Goal: Task Accomplishment & Management: Manage account settings

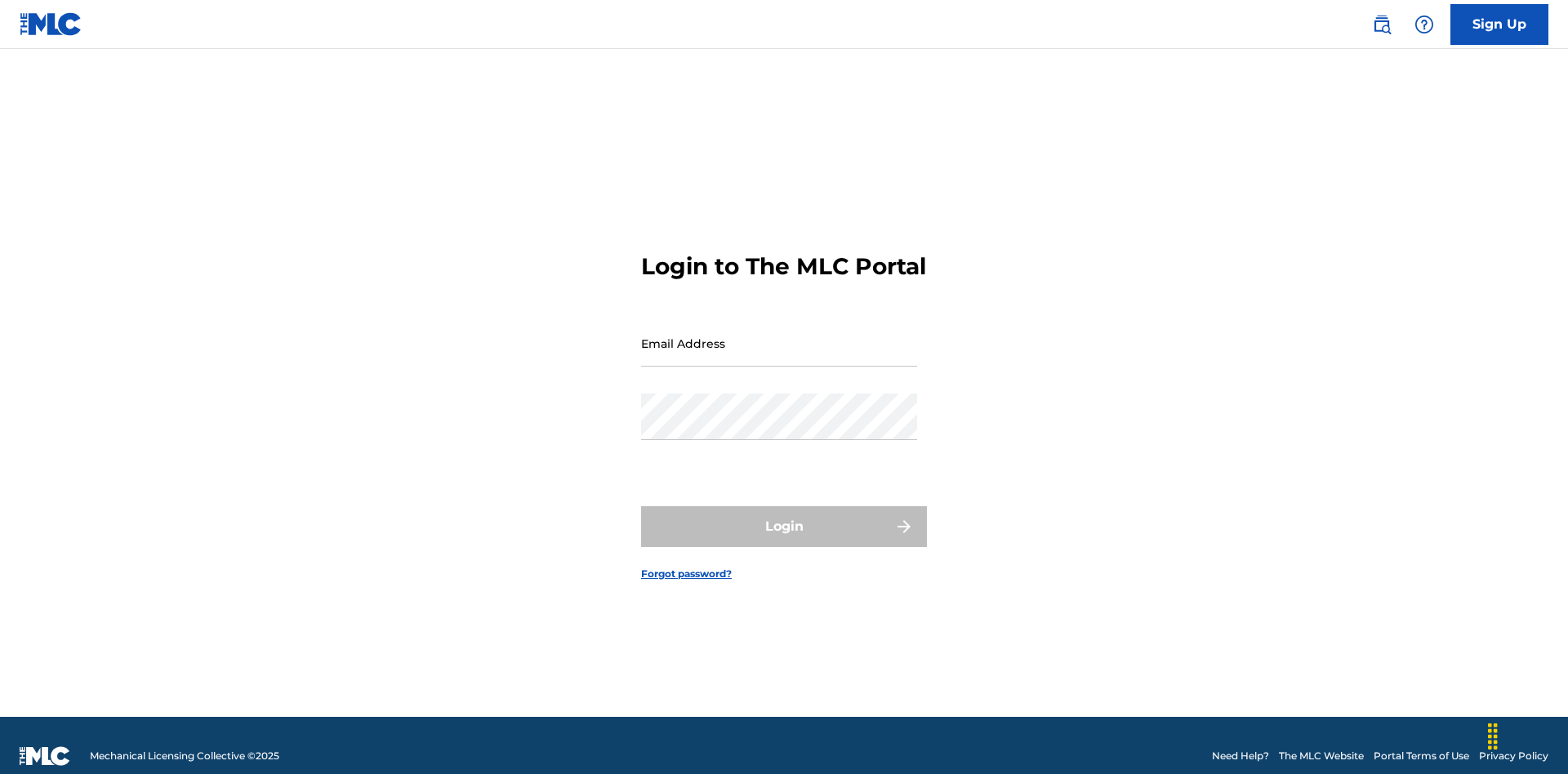
scroll to position [21, 0]
click at [779, 335] on input "Email Address" at bounding box center [779, 343] width 276 height 47
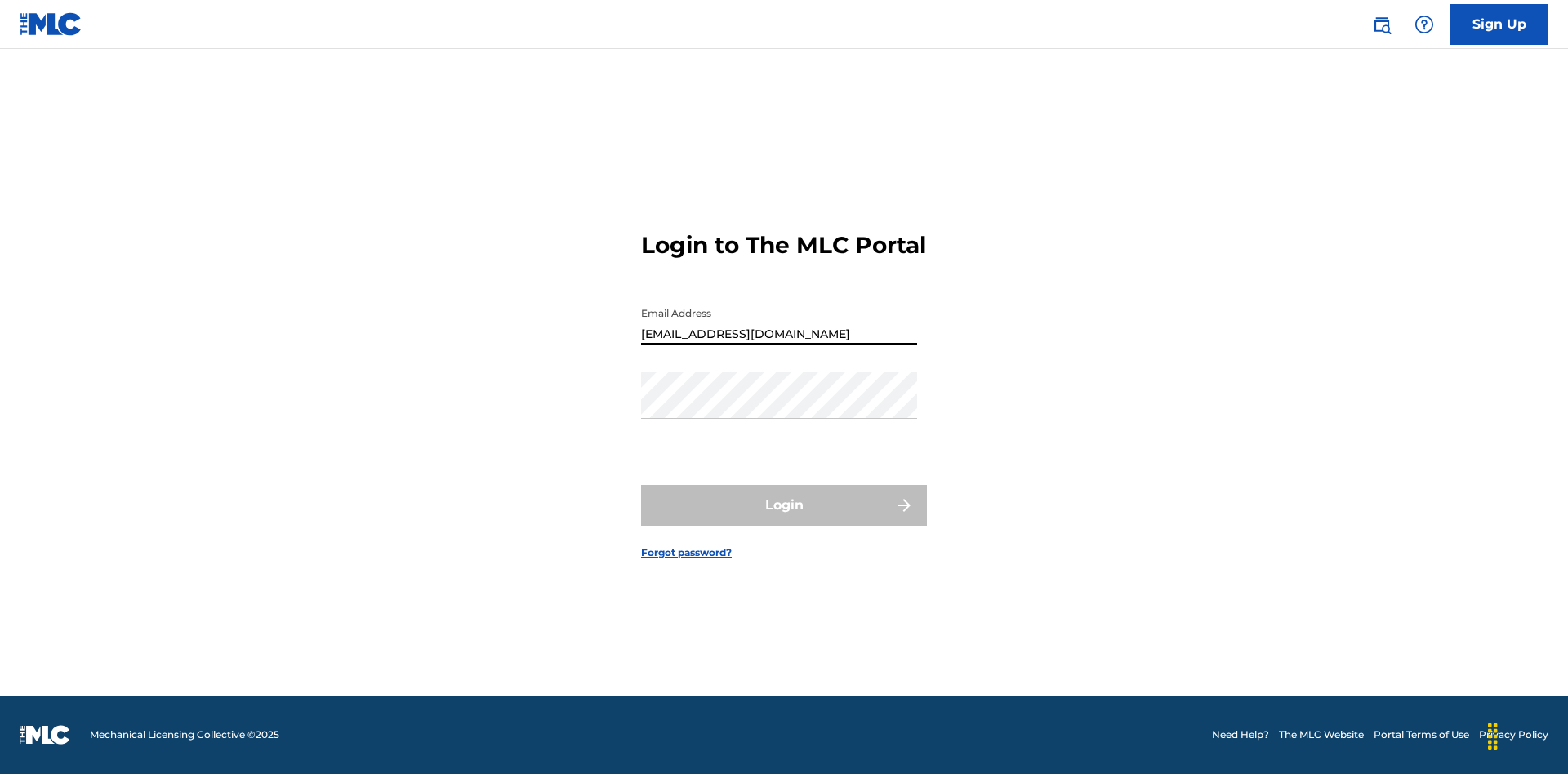
type input "[EMAIL_ADDRESS][DOMAIN_NAME]"
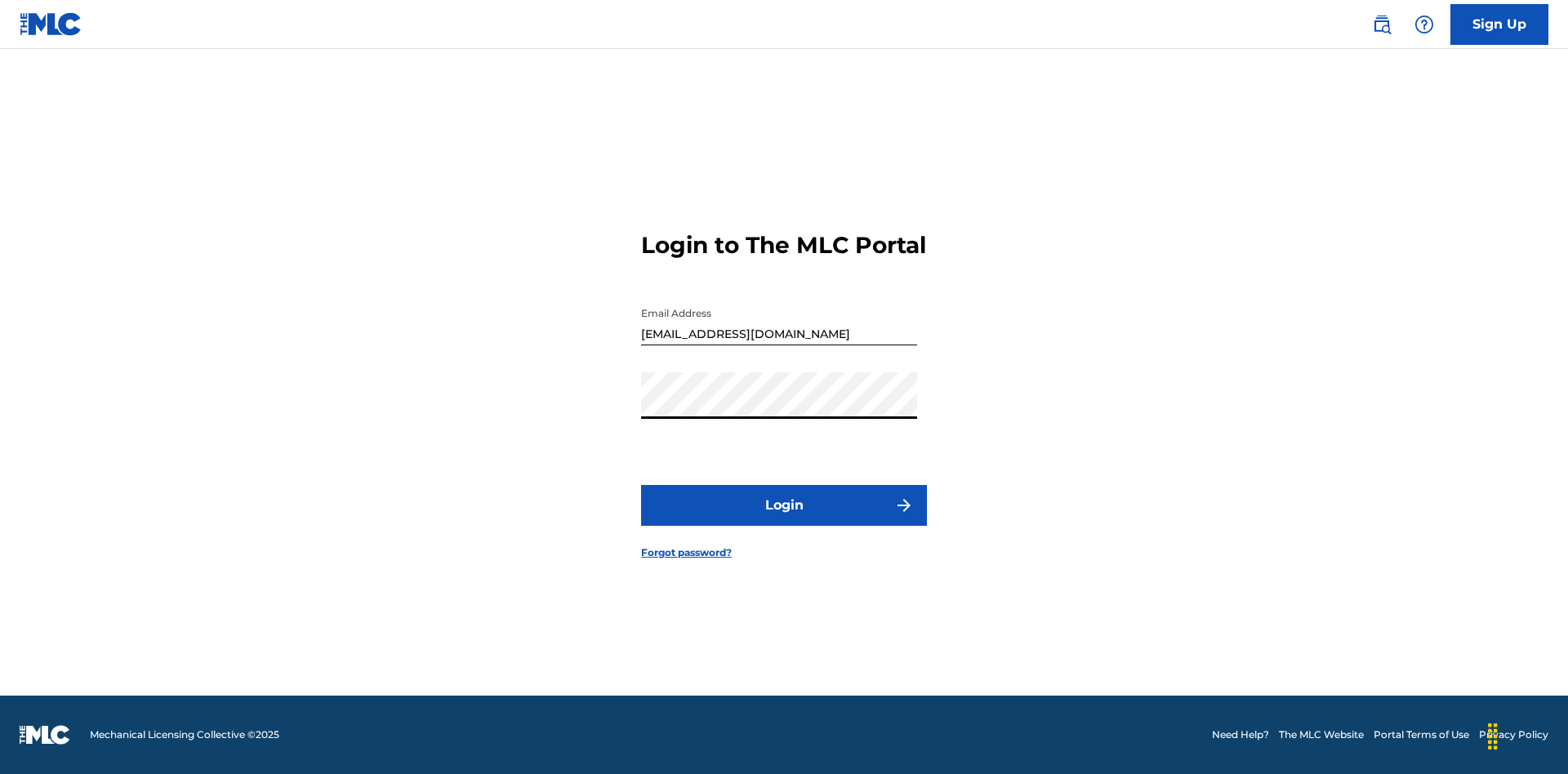
click at [784, 520] on button "Login" at bounding box center [784, 505] width 286 height 41
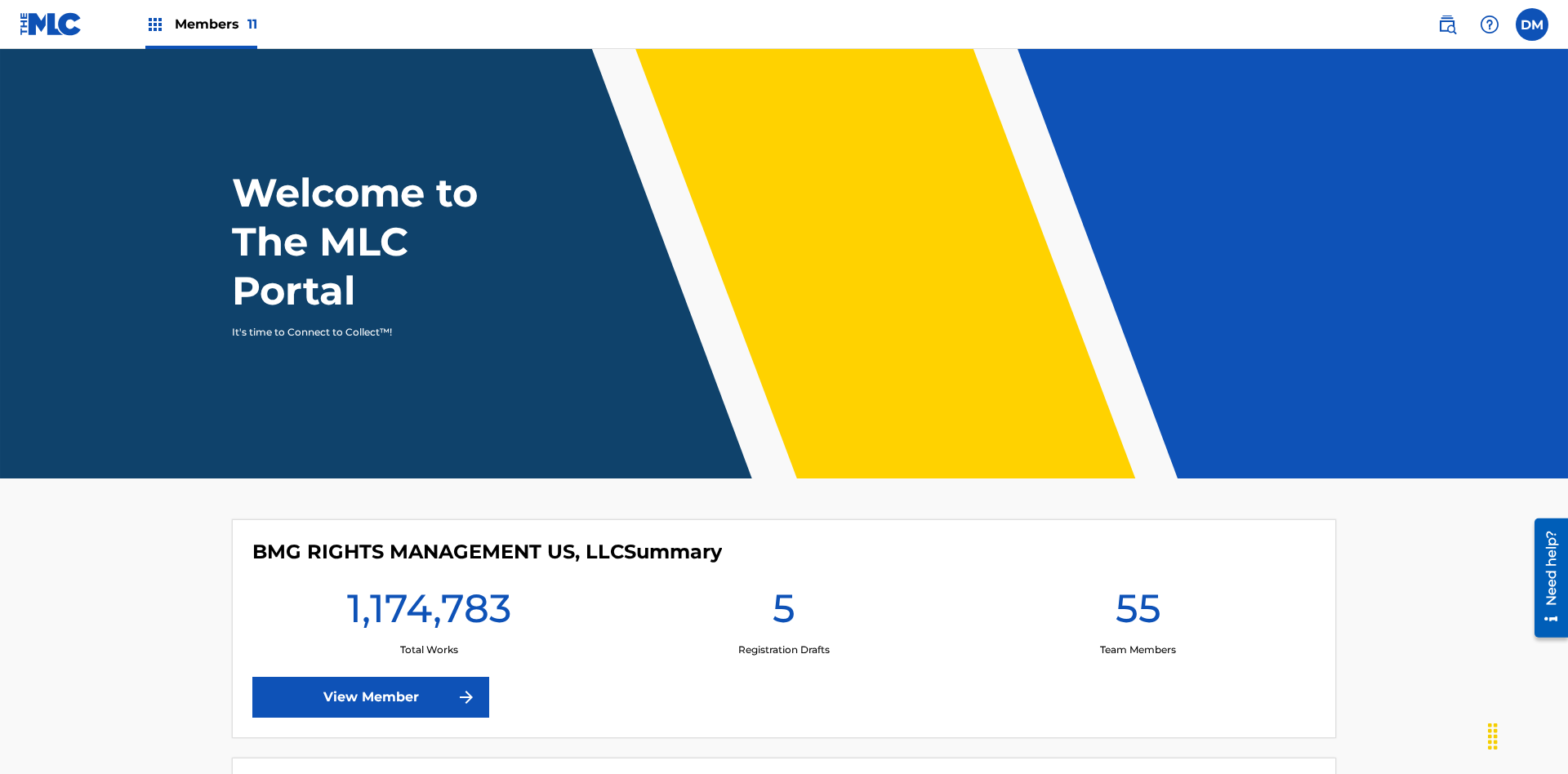
click at [201, 24] on span "Members 11" at bounding box center [217, 24] width 83 height 18
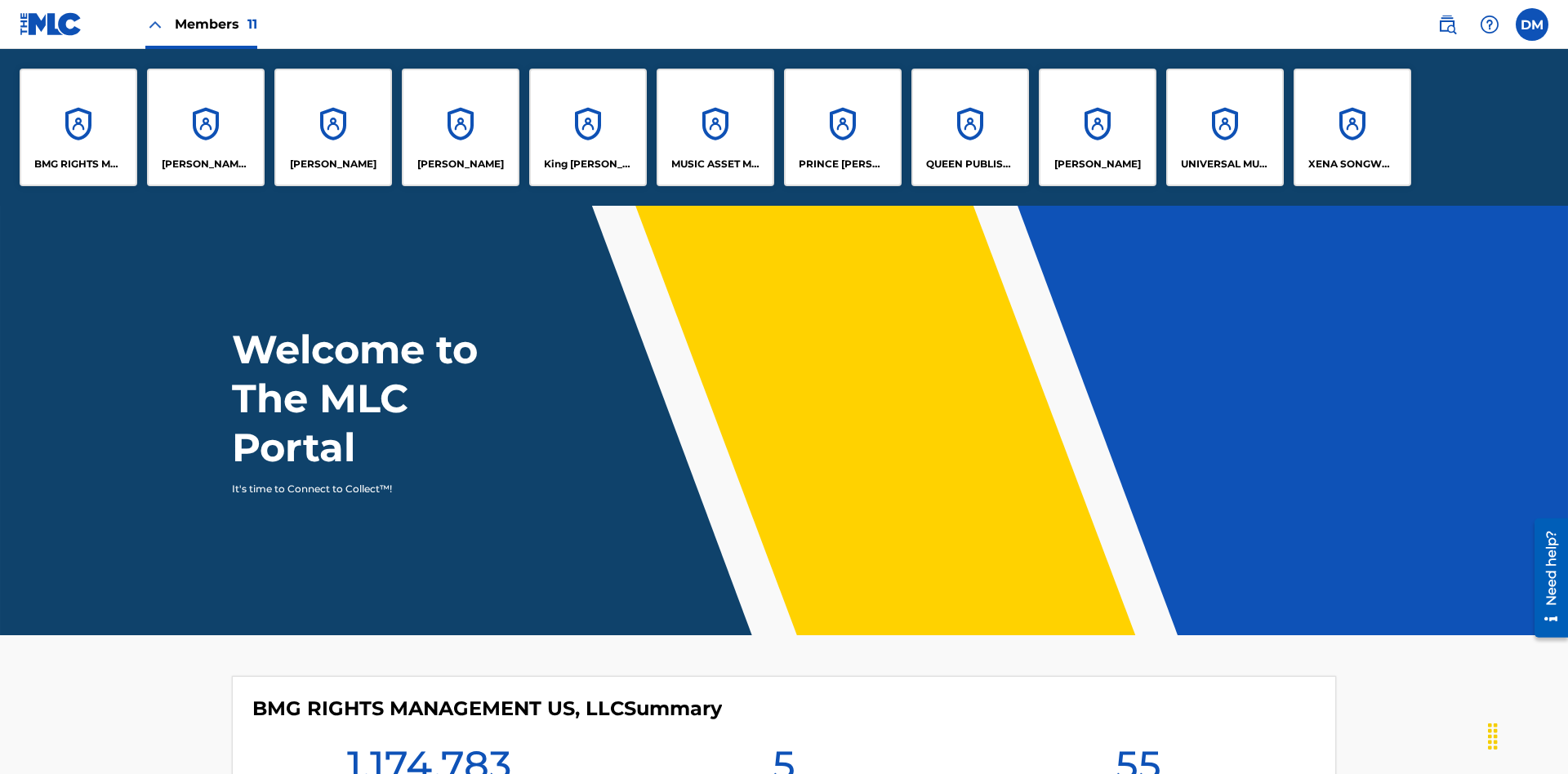
click at [1225, 164] on p "UNIVERSAL MUSIC PUB GROUP" at bounding box center [1225, 164] width 89 height 15
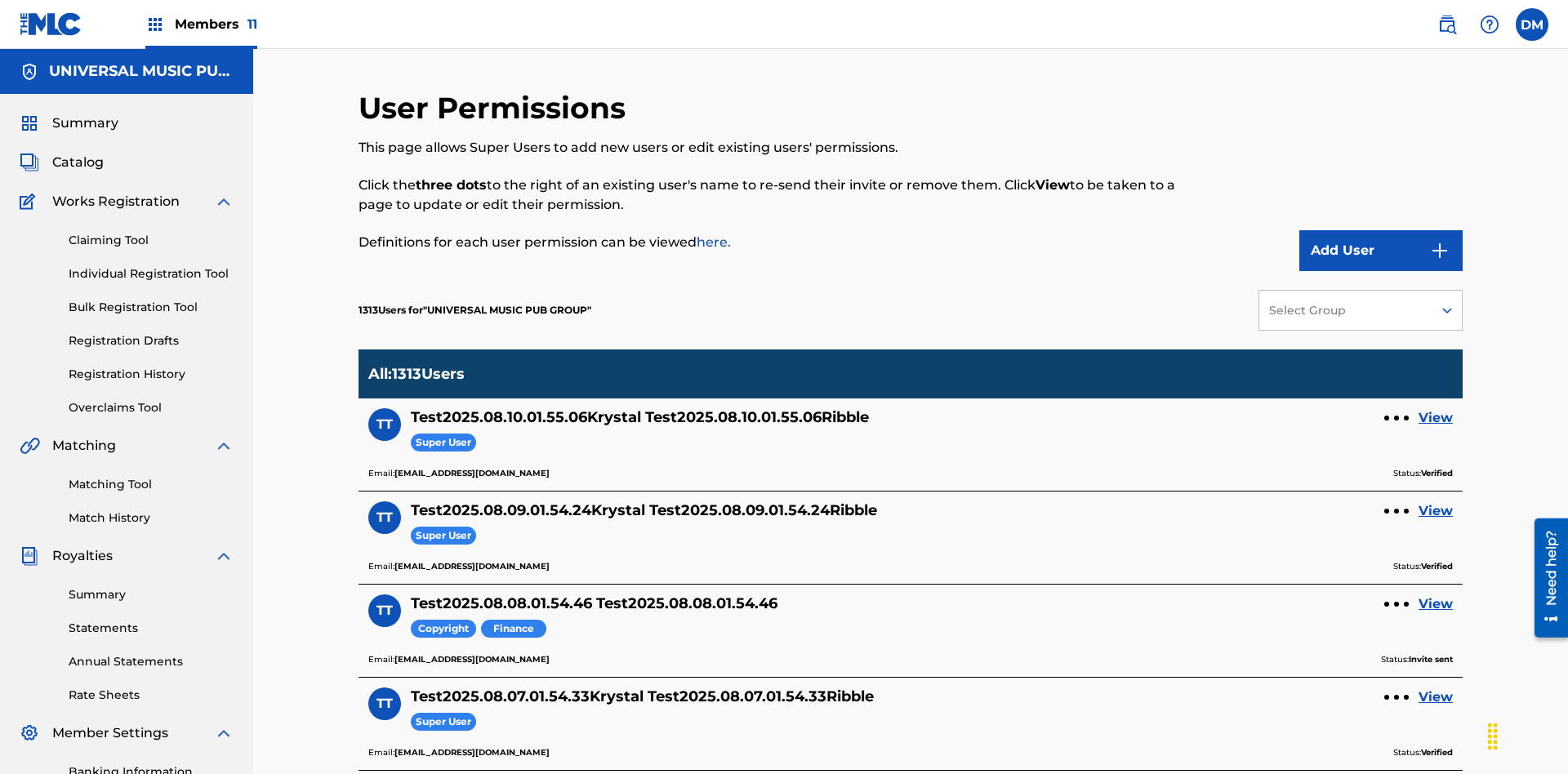
click at [1381, 231] on button "Add User" at bounding box center [1381, 251] width 164 height 41
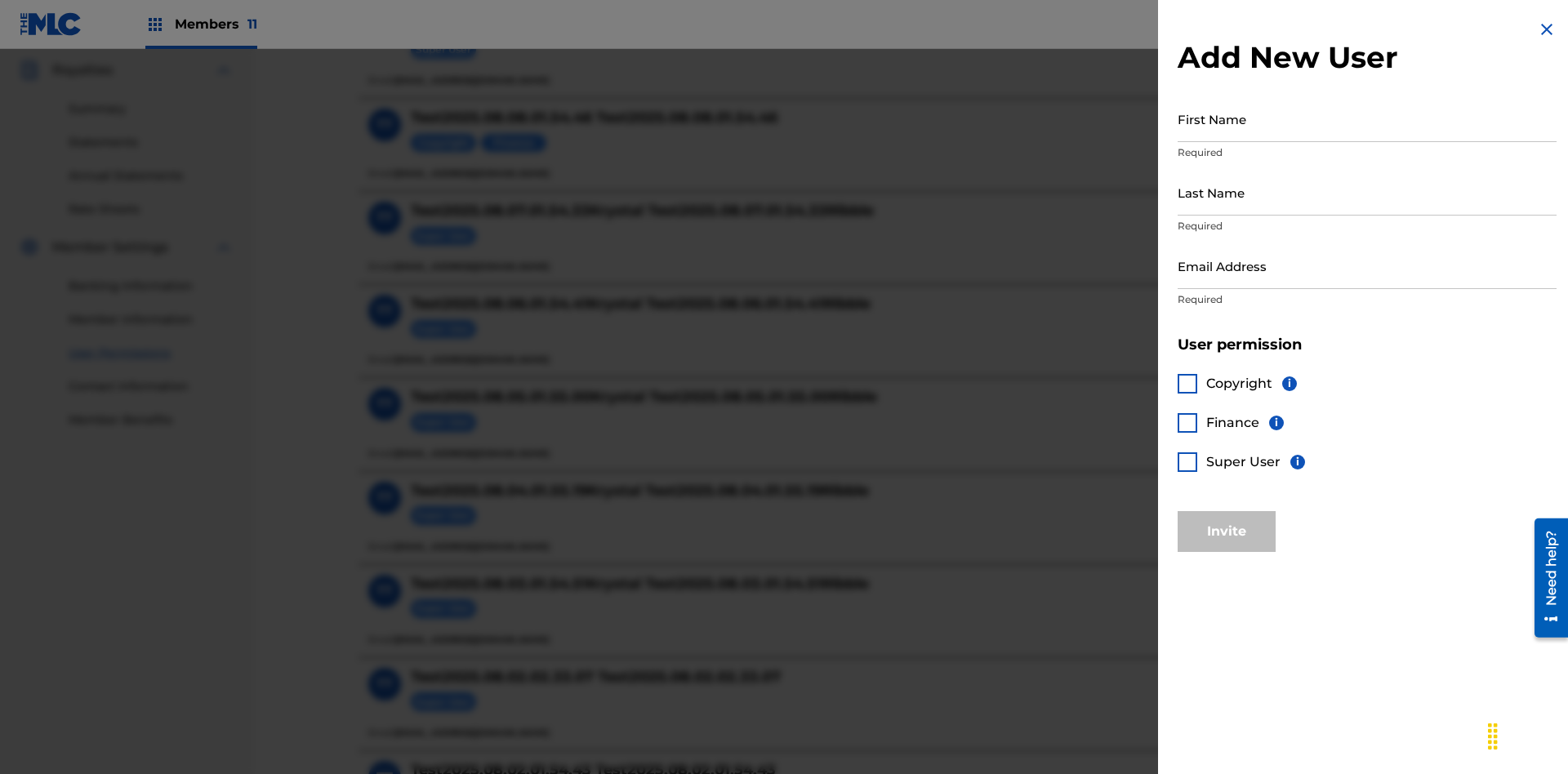
click at [1367, 119] on input "First Name" at bounding box center [1367, 119] width 379 height 47
type input "Test2025.08.11.01.54.56"
click at [1367, 192] on input "Last Name" at bounding box center [1367, 192] width 379 height 47
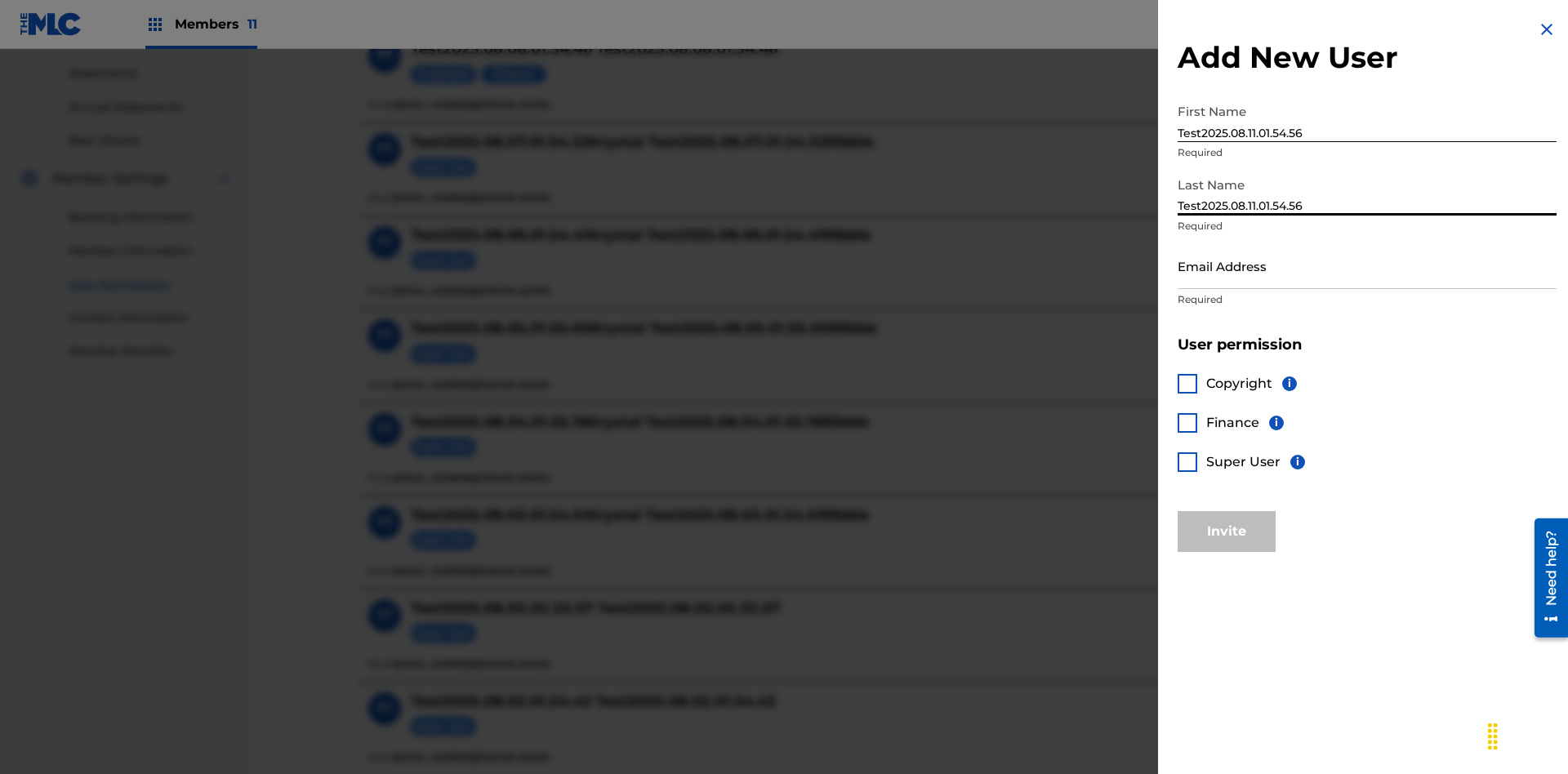
type input "Test2025.08.11.01.54.56"
click at [1367, 266] on input "Email Address" at bounding box center [1367, 266] width 379 height 47
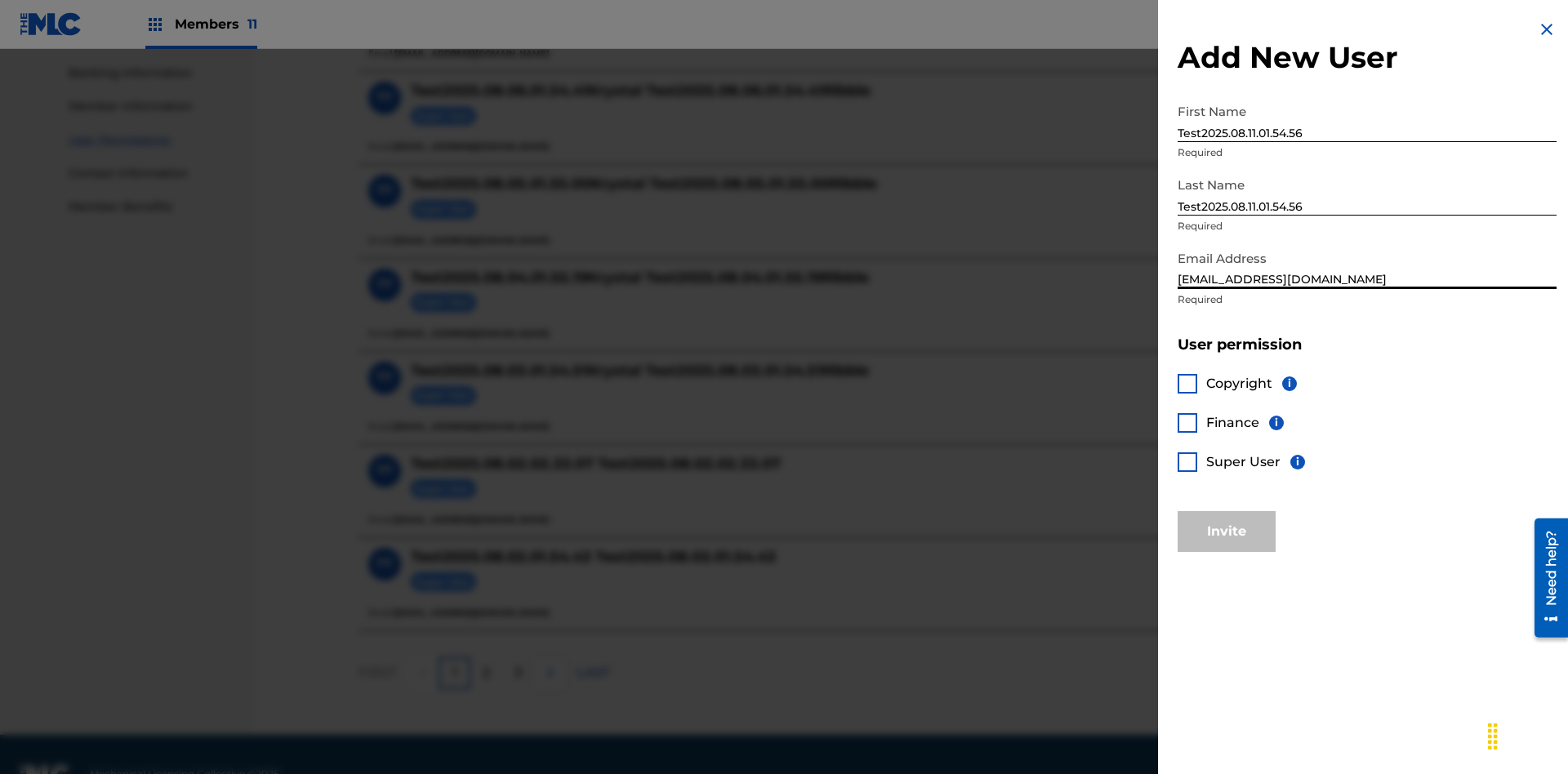
scroll to position [739, 0]
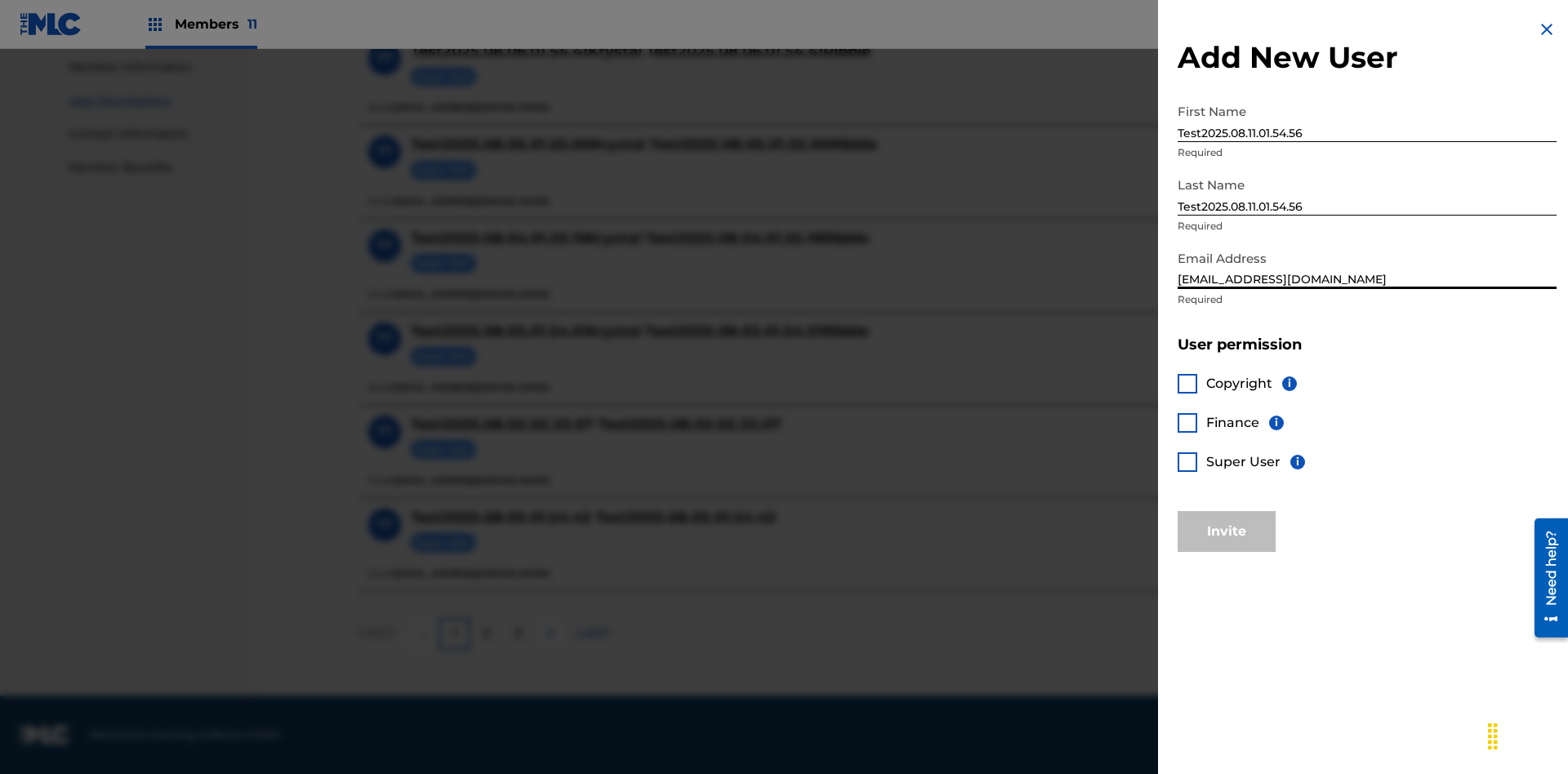
type input "[EMAIL_ADDRESS][DOMAIN_NAME]"
click at [1188, 461] on div at bounding box center [1188, 462] width 19 height 19
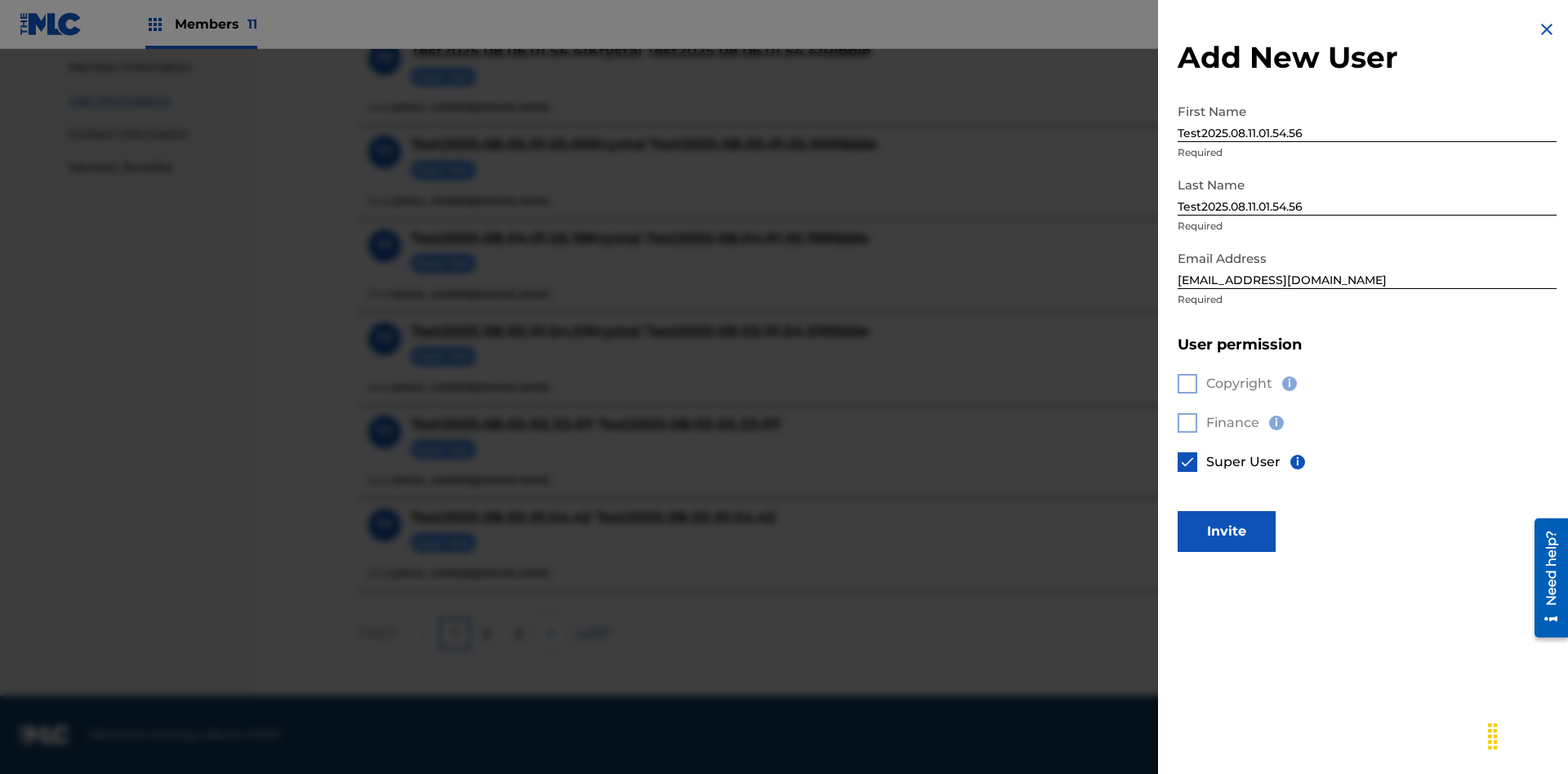
click at [1226, 531] on button "Invite" at bounding box center [1226, 532] width 98 height 41
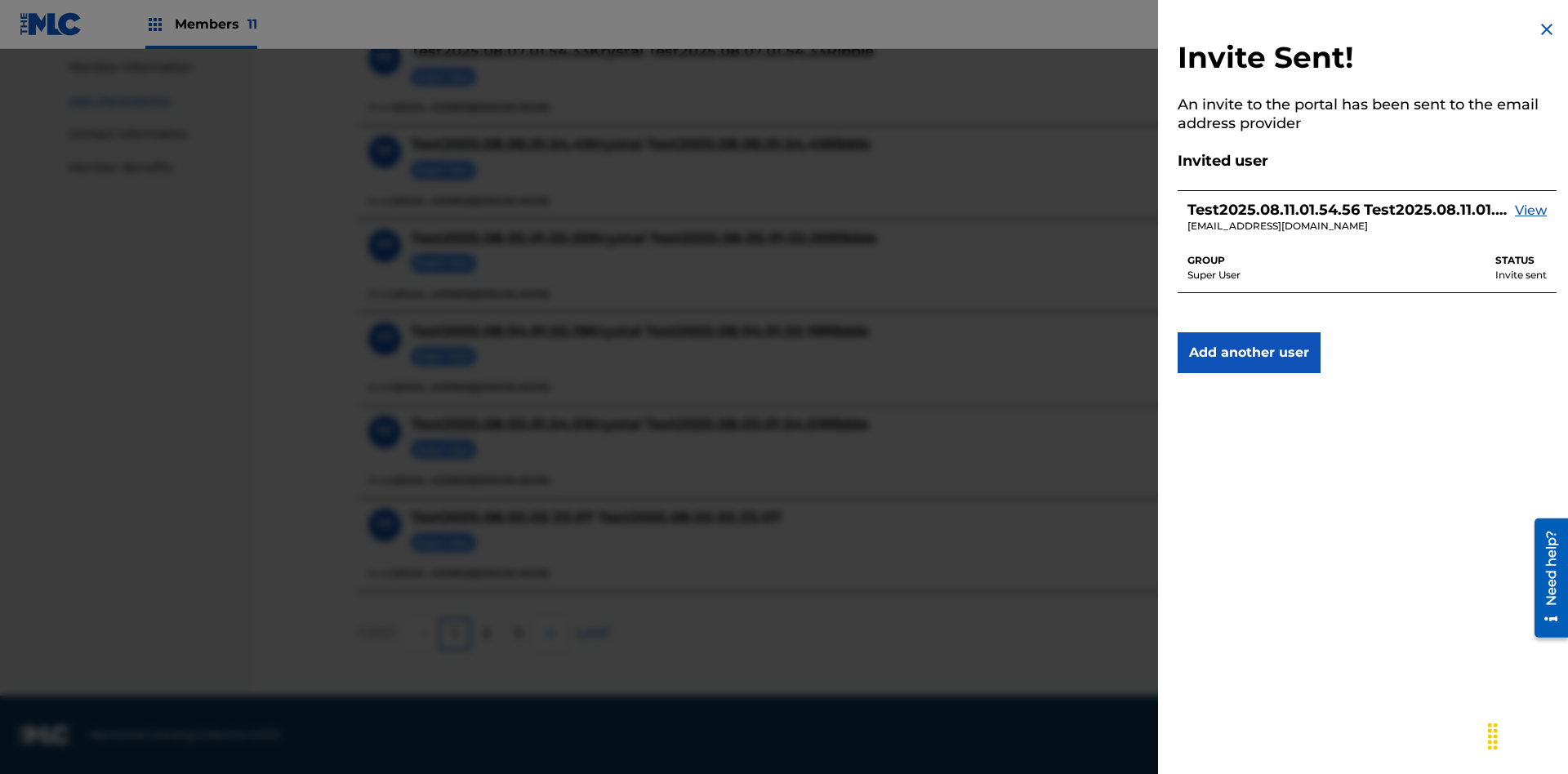
click at [1547, 29] on img at bounding box center [1547, 29] width 19 height 19
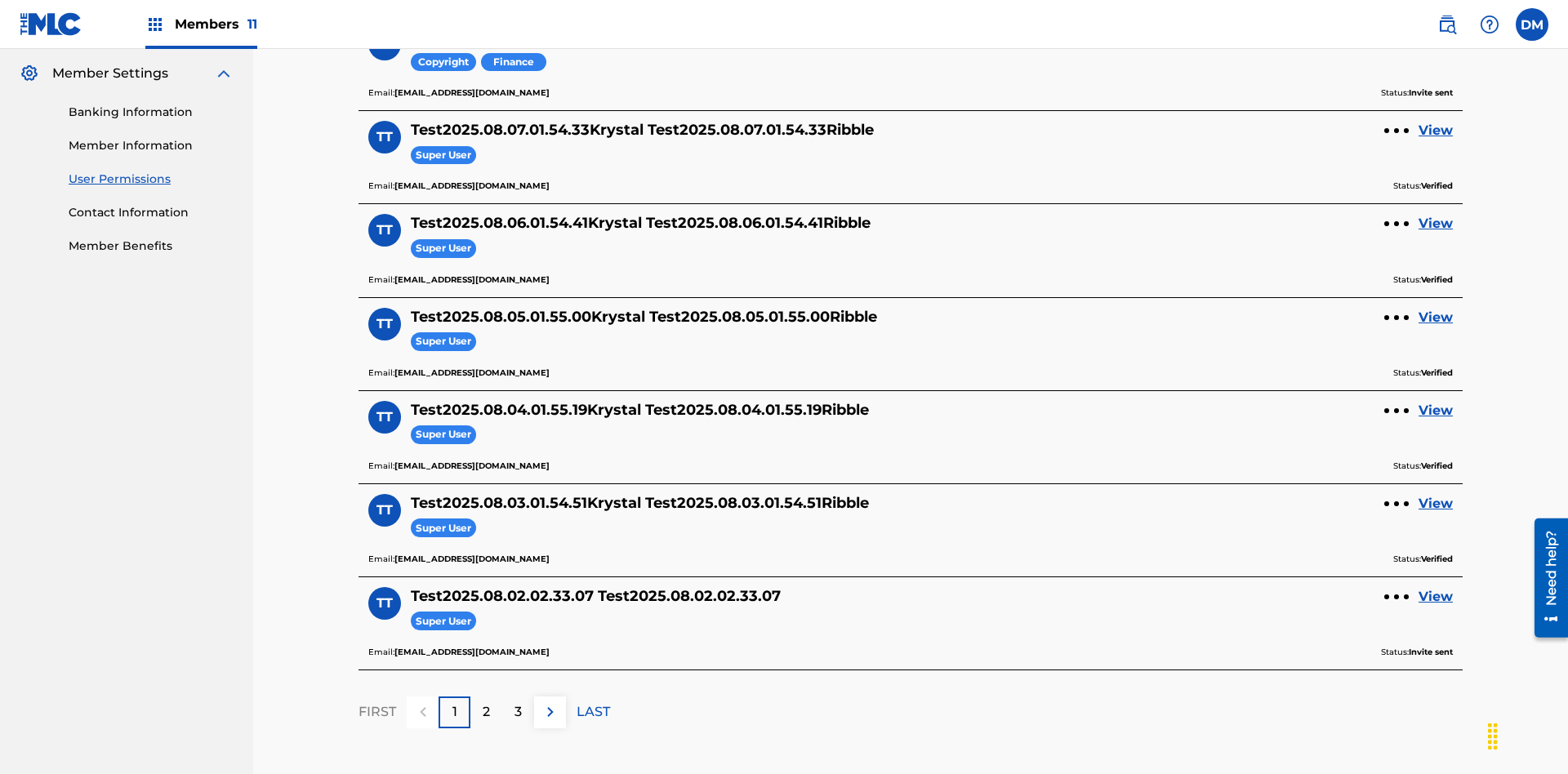
click at [1532, 24] on label at bounding box center [1532, 24] width 33 height 33
click at [1532, 25] on input "[PERSON_NAME] [PERSON_NAME] [PERSON_NAME][EMAIL_ADDRESS][DOMAIN_NAME] Profile L…" at bounding box center [1532, 25] width 0 height 0
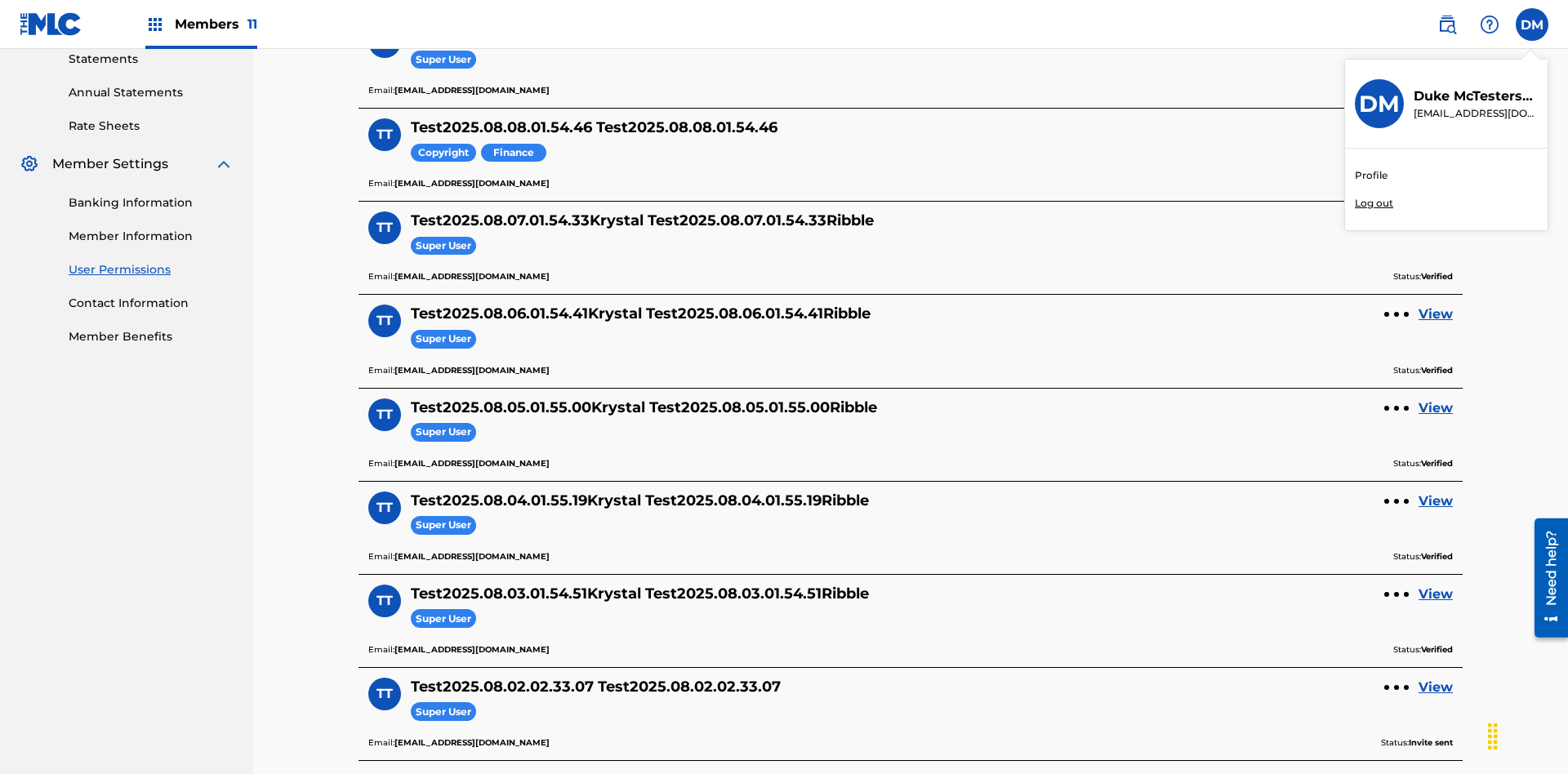
click at [1373, 203] on p "Log out" at bounding box center [1374, 203] width 39 height 15
click at [1532, 25] on input "[PERSON_NAME] [PERSON_NAME] [PERSON_NAME][EMAIL_ADDRESS][DOMAIN_NAME] Profile L…" at bounding box center [1532, 25] width 0 height 0
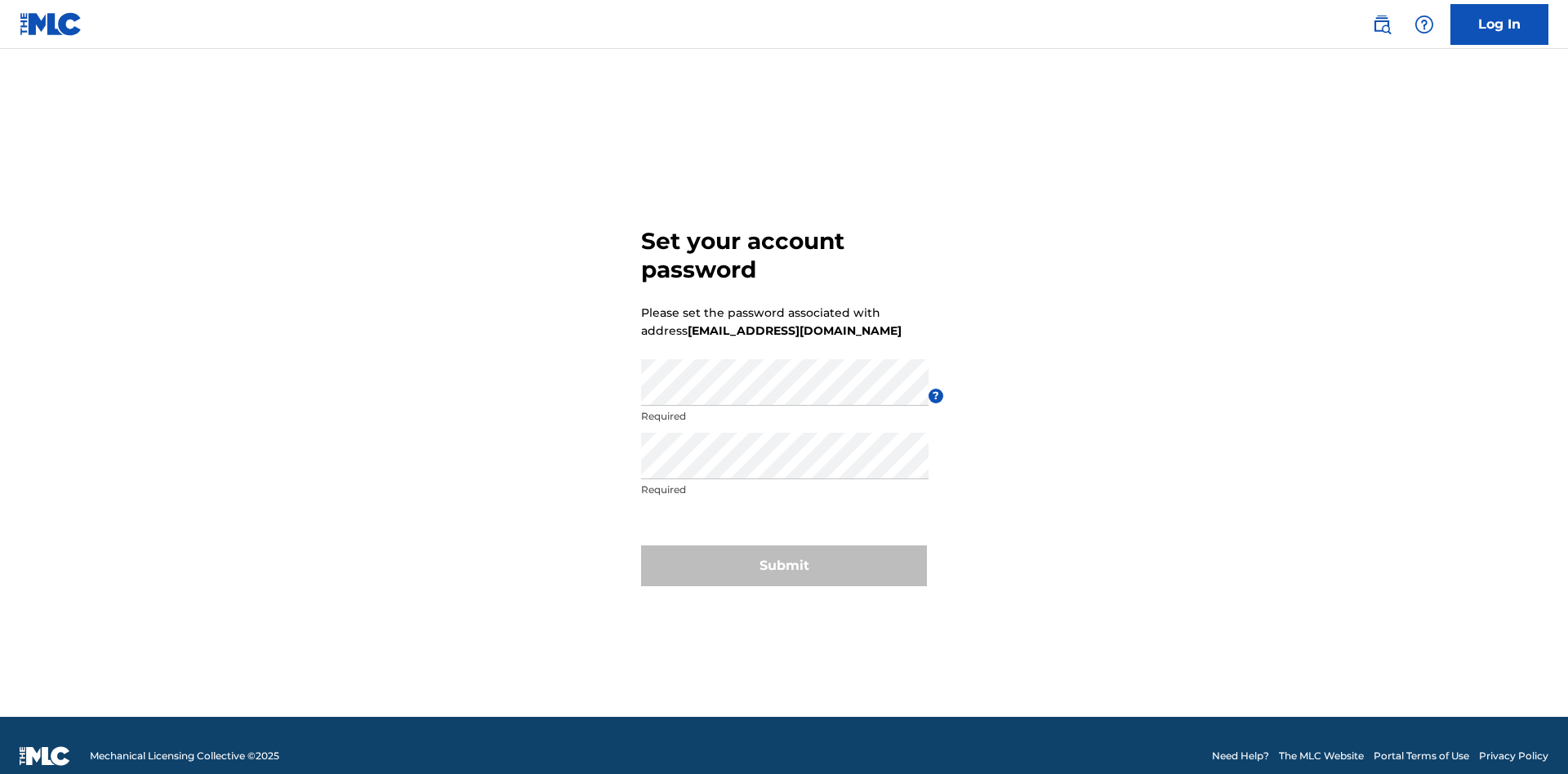
scroll to position [21, 0]
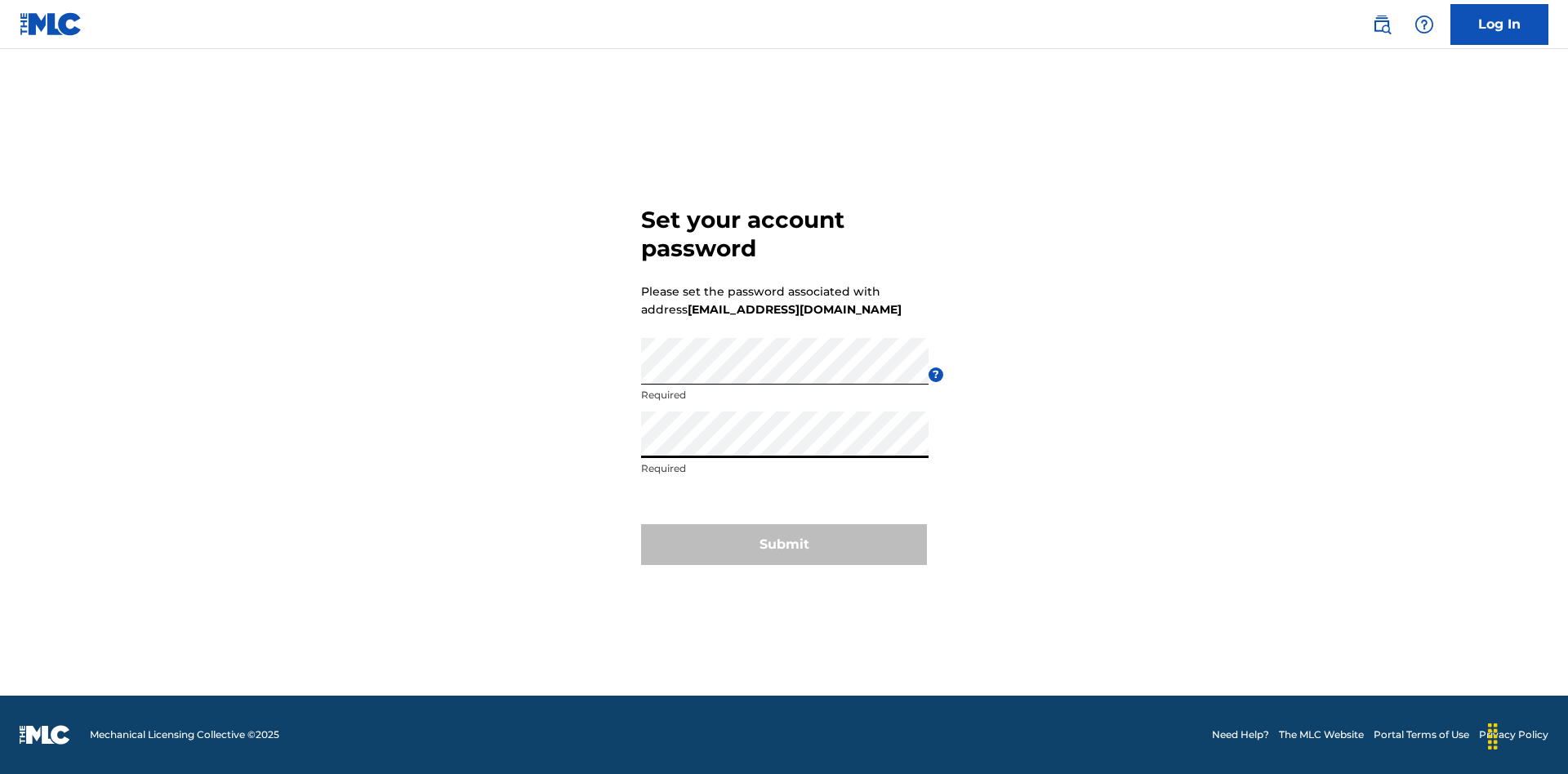
click at [784, 555] on button "Submit" at bounding box center [784, 545] width 286 height 41
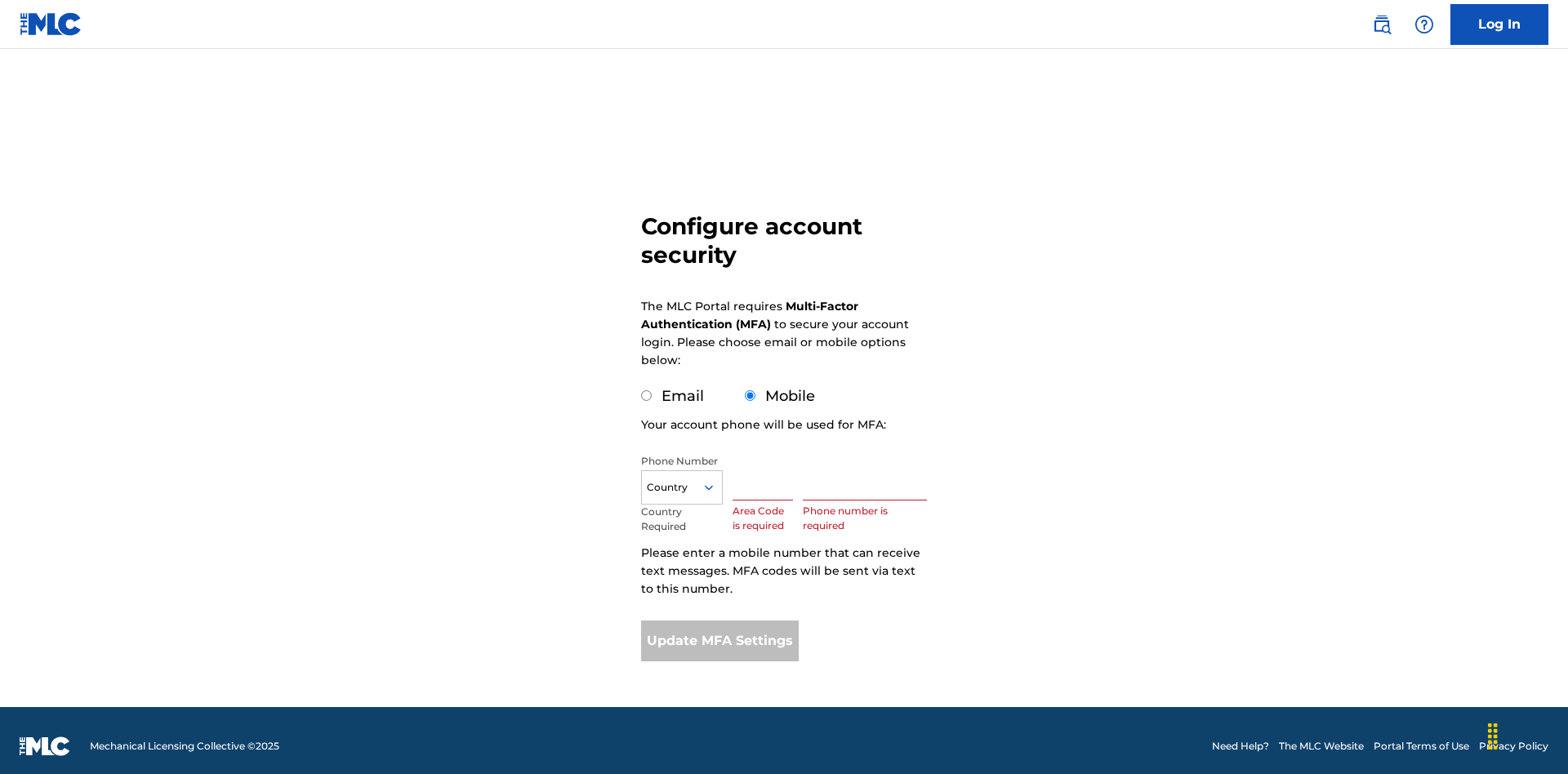
scroll to position [17, 0]
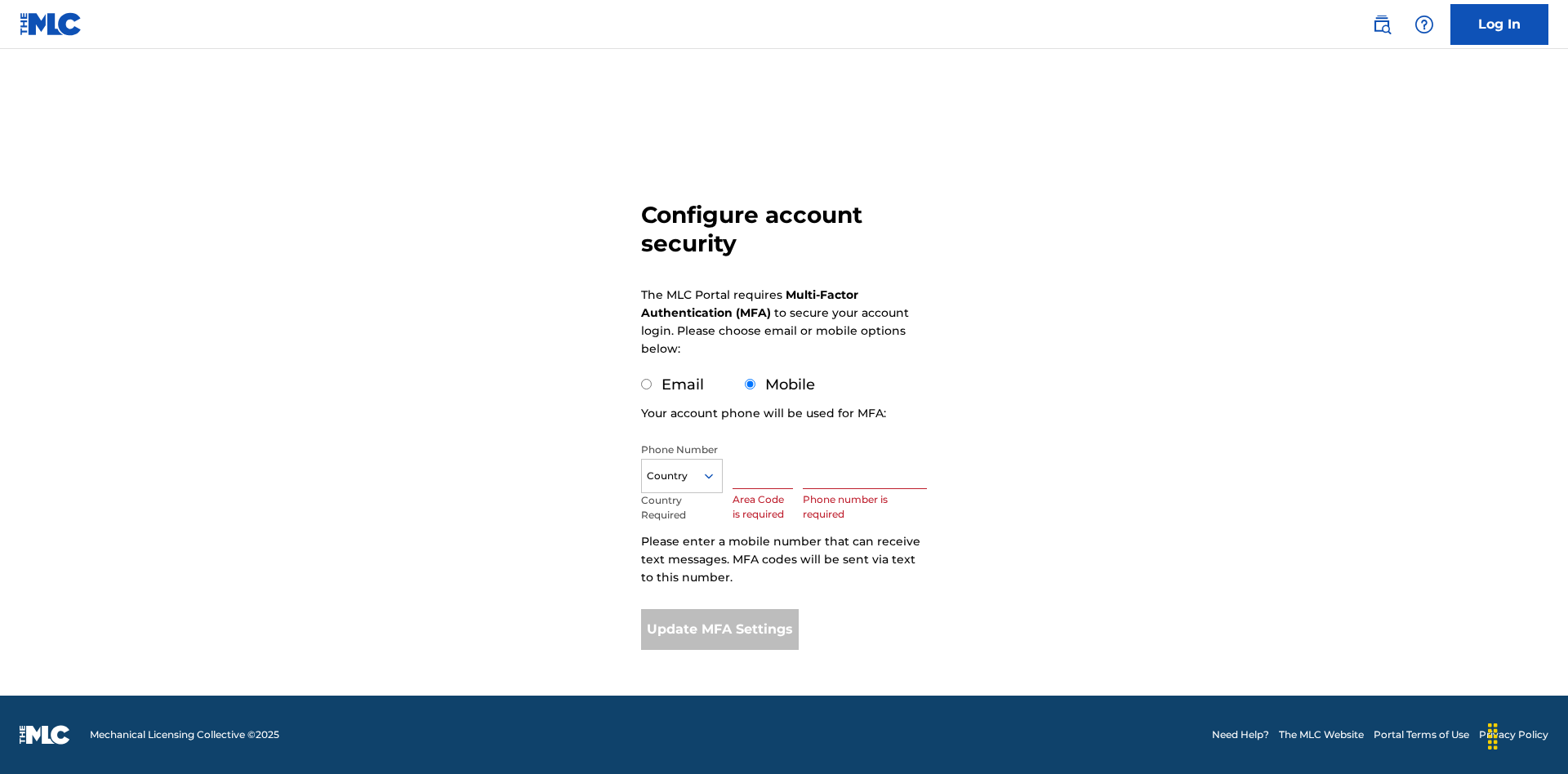
click at [751, 385] on input "Mobile" at bounding box center [750, 384] width 11 height 11
click at [716, 476] on icon at bounding box center [709, 476] width 15 height 15
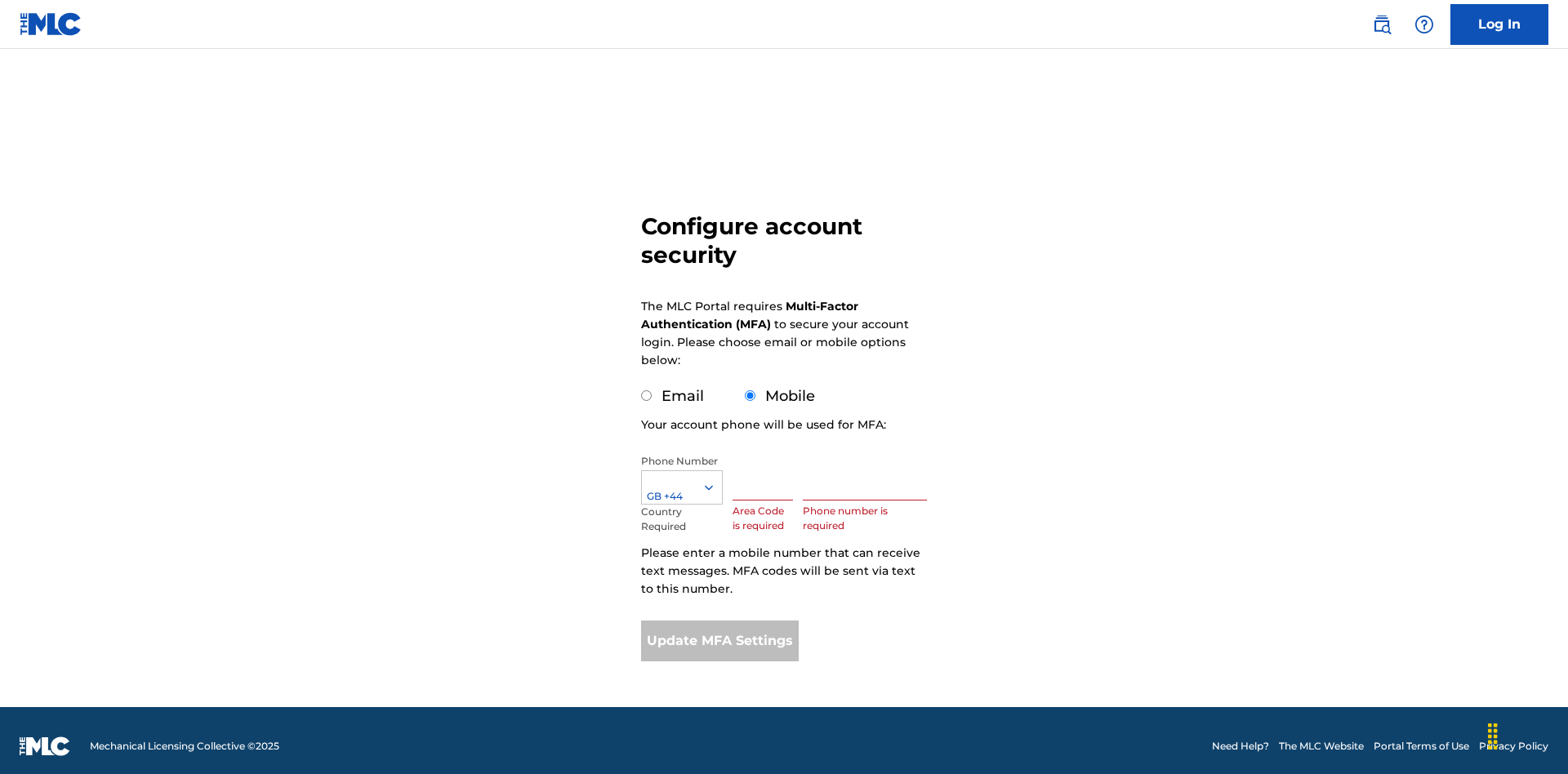
click at [766, 466] on input "text" at bounding box center [762, 477] width 61 height 47
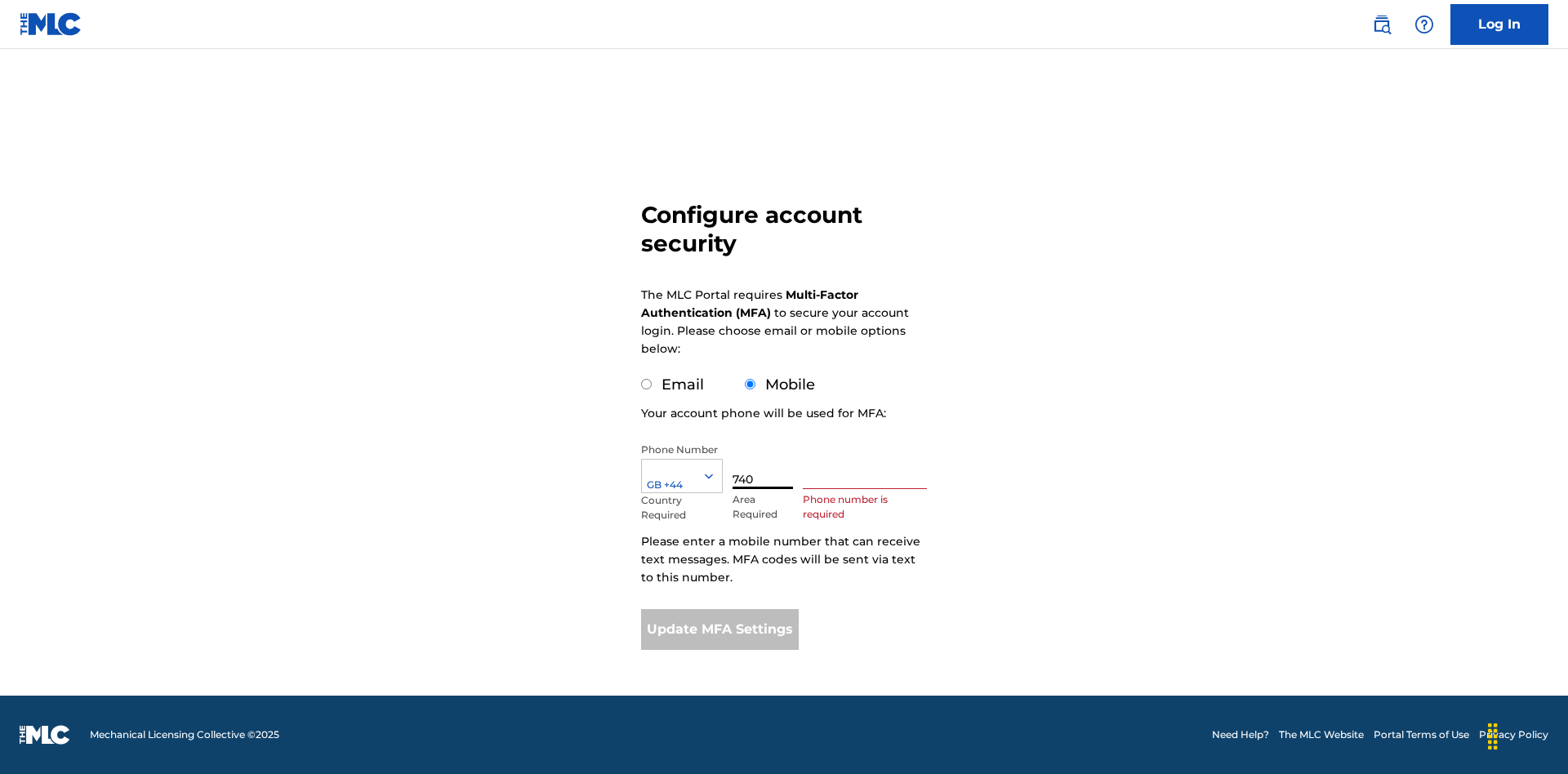
type input "740"
click at [868, 466] on input "text" at bounding box center [865, 466] width 124 height 47
type input "1252166"
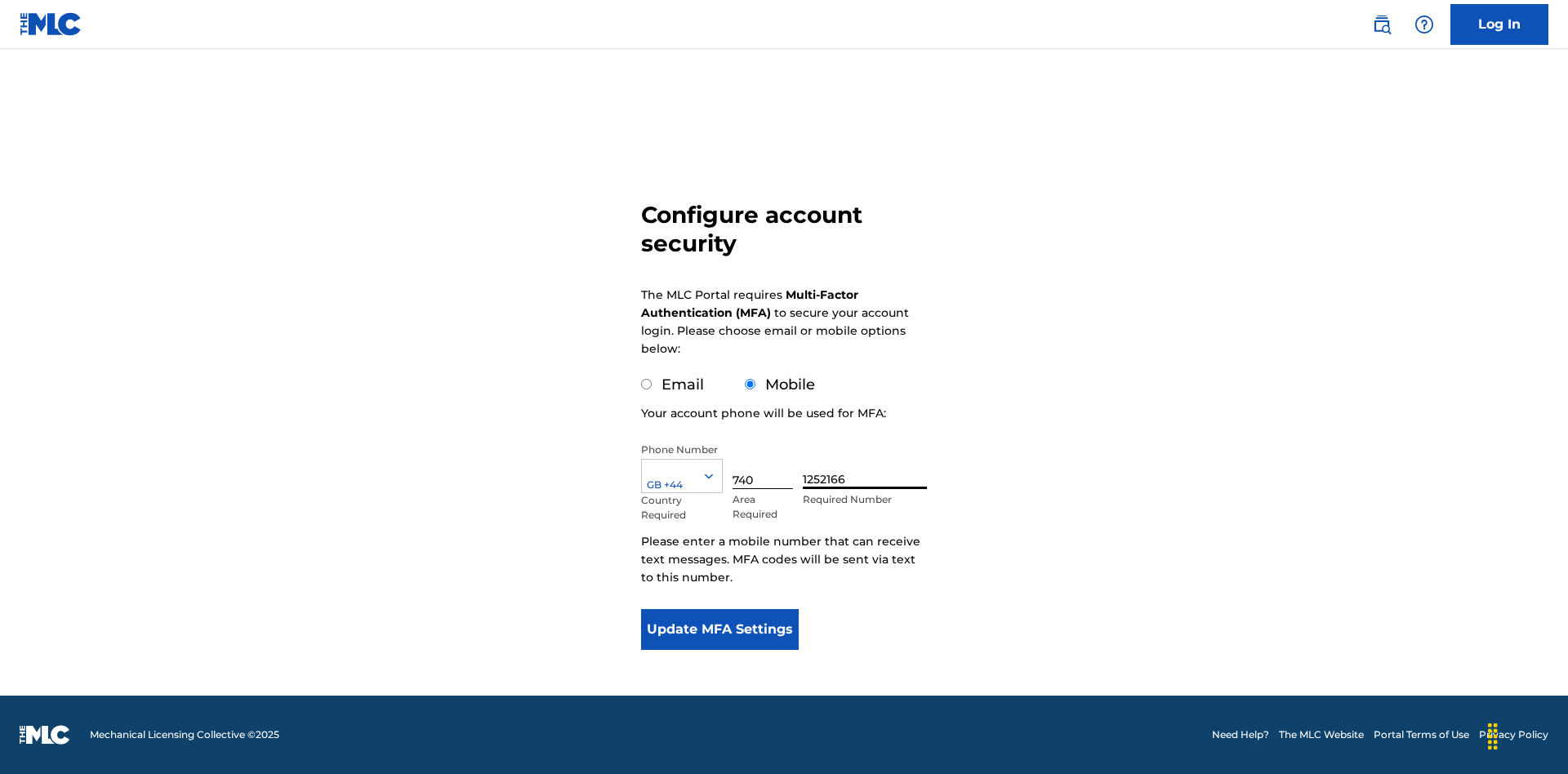
click at [719, 630] on button "Update MFA Settings" at bounding box center [719, 630] width 158 height 41
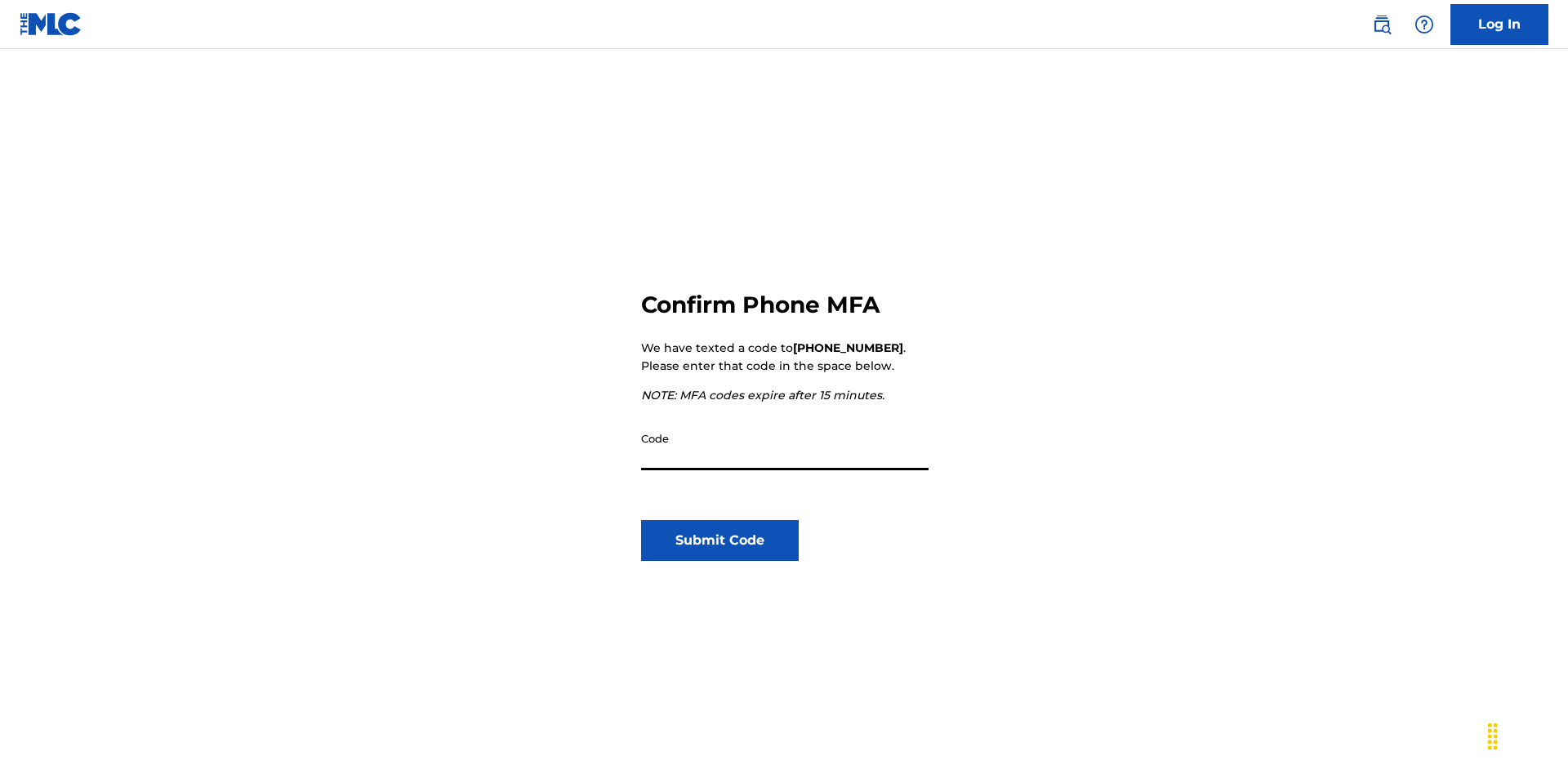
scroll to position [170, 0]
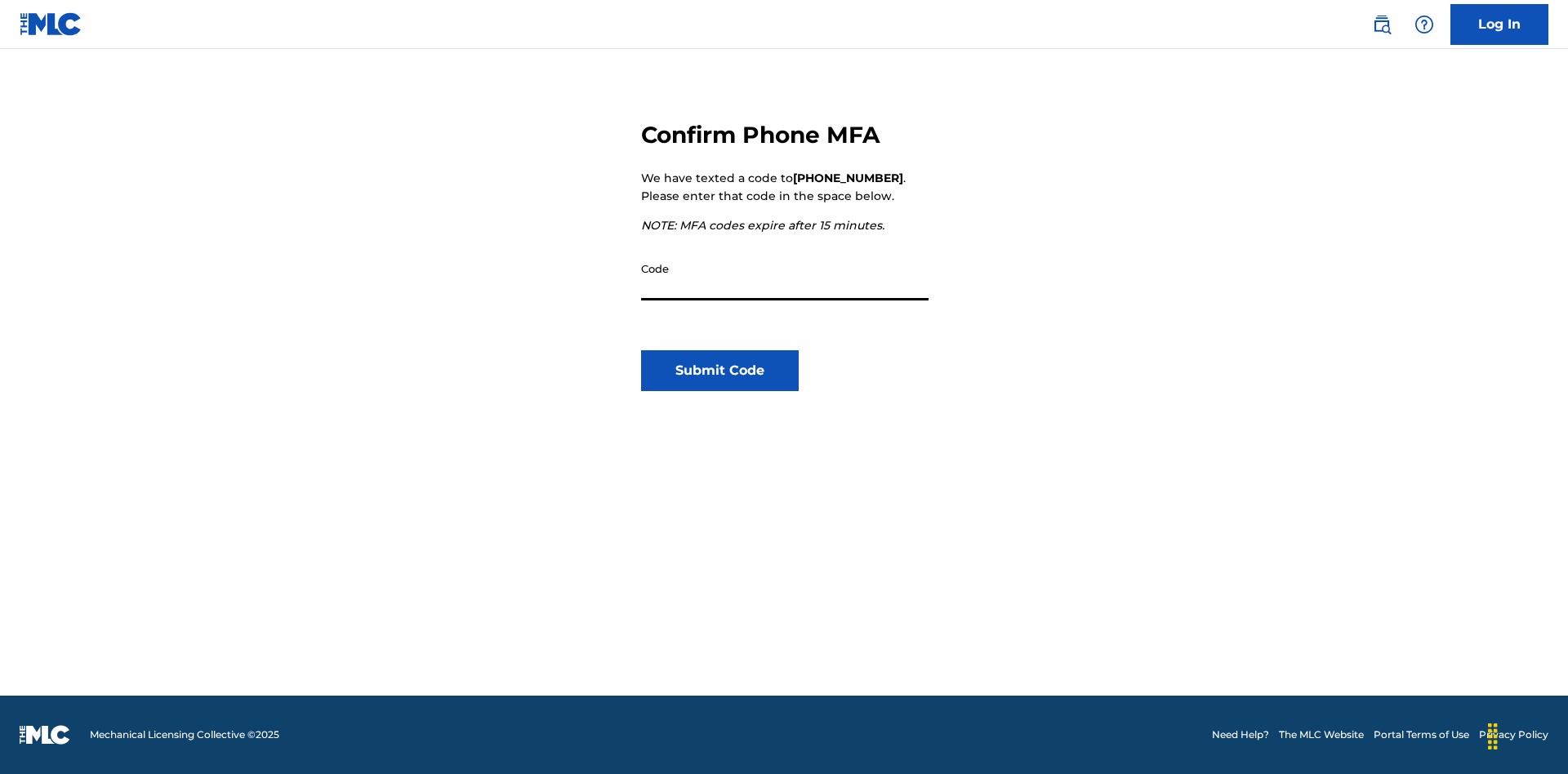
click at [785, 276] on input "Code" at bounding box center [784, 277] width 288 height 47
type input "911146"
click at [719, 371] on button "Submit Code" at bounding box center [719, 371] width 158 height 41
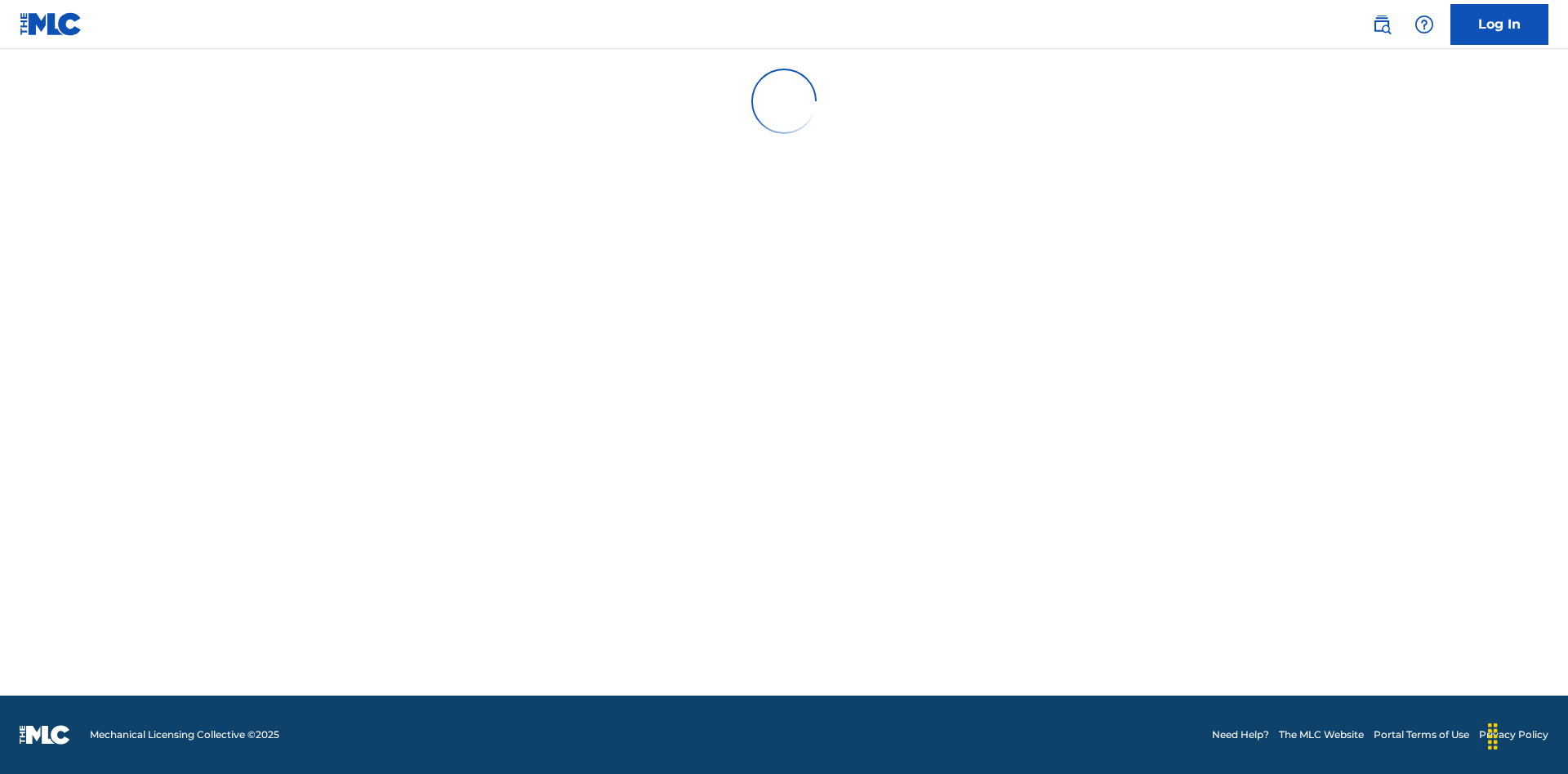
scroll to position [0, 0]
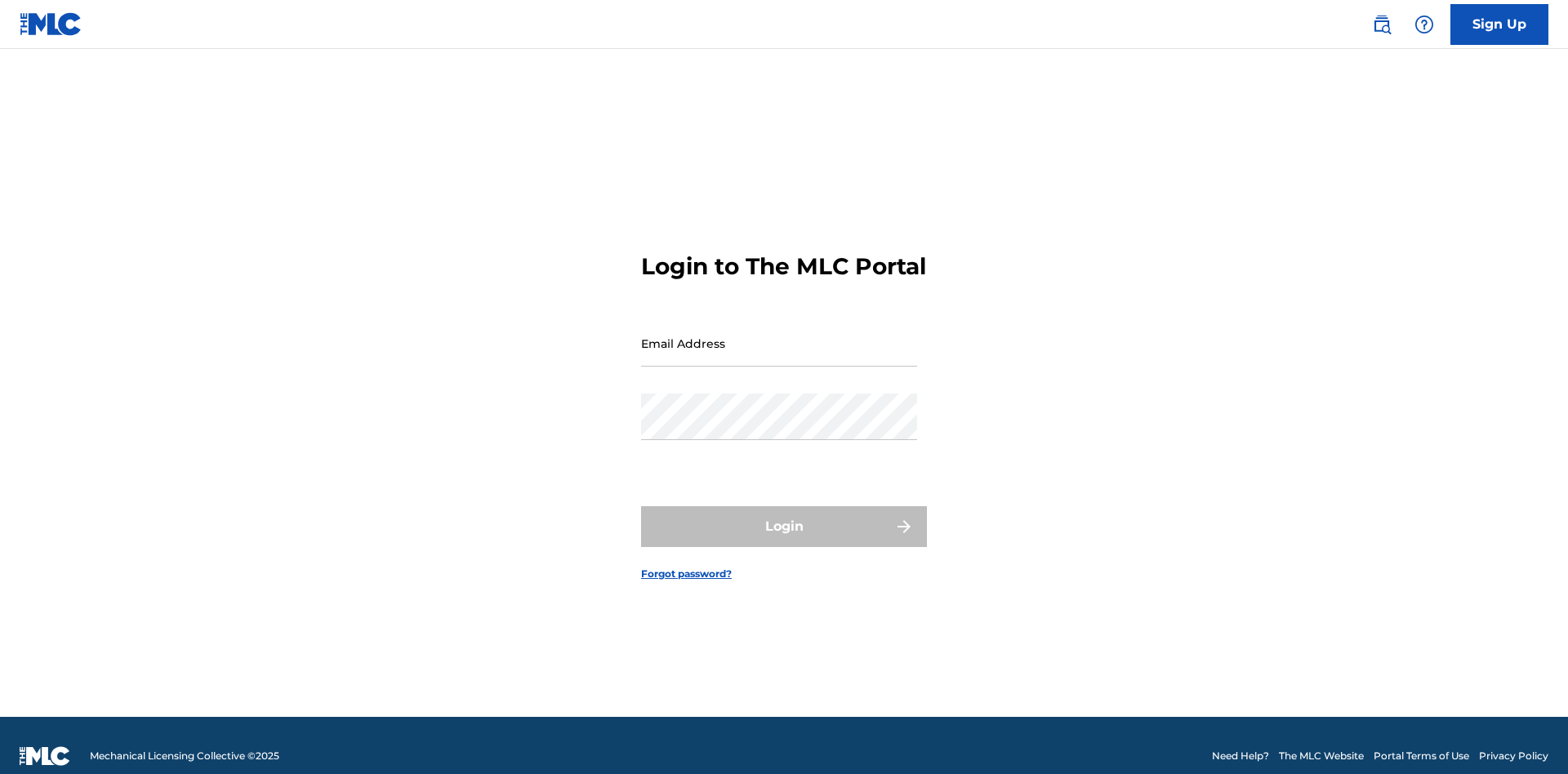
click at [779, 335] on input "Email Address" at bounding box center [779, 343] width 276 height 47
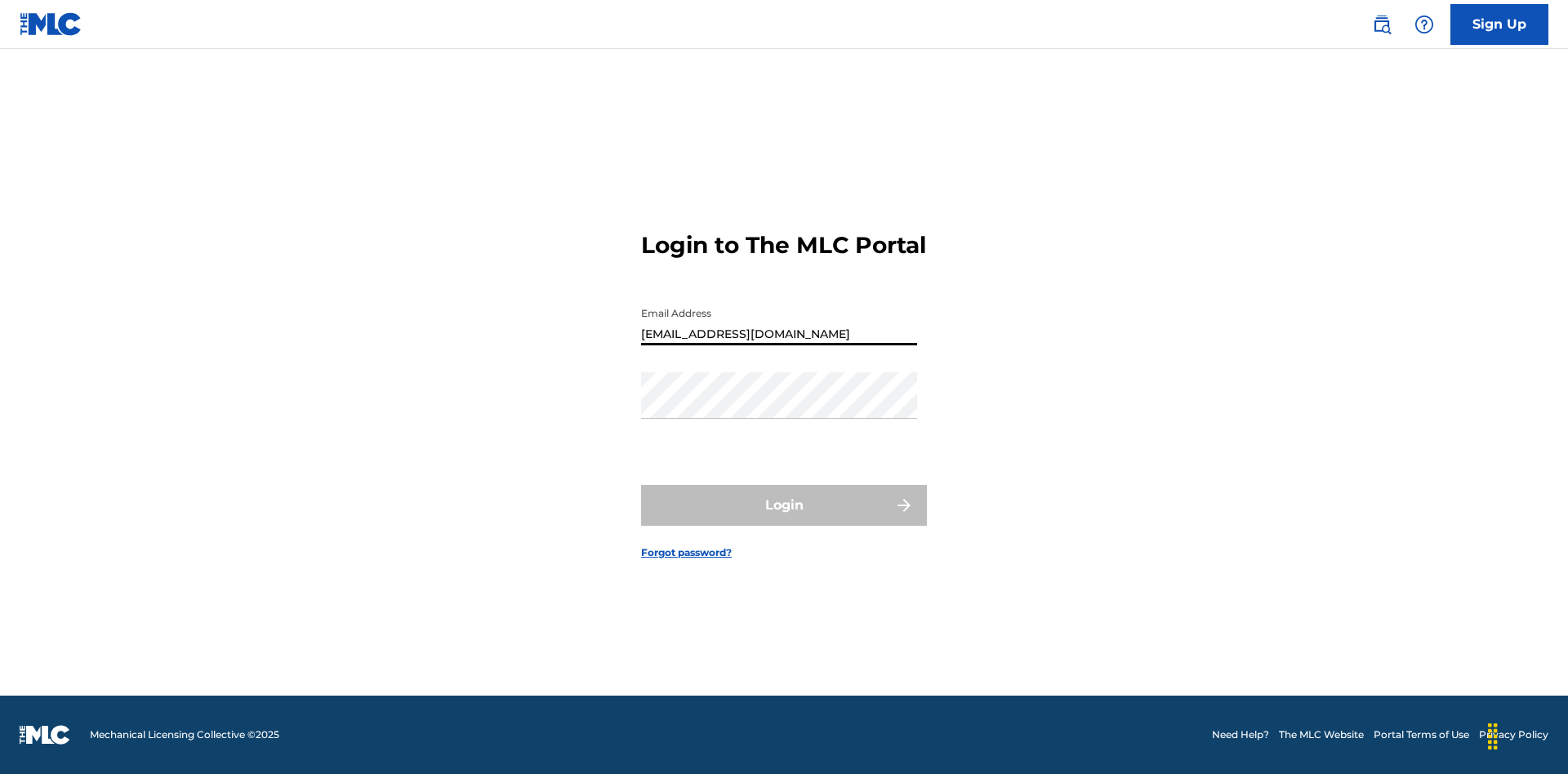
type input "[EMAIL_ADDRESS][DOMAIN_NAME]"
click at [784, 520] on button "Login" at bounding box center [784, 505] width 286 height 41
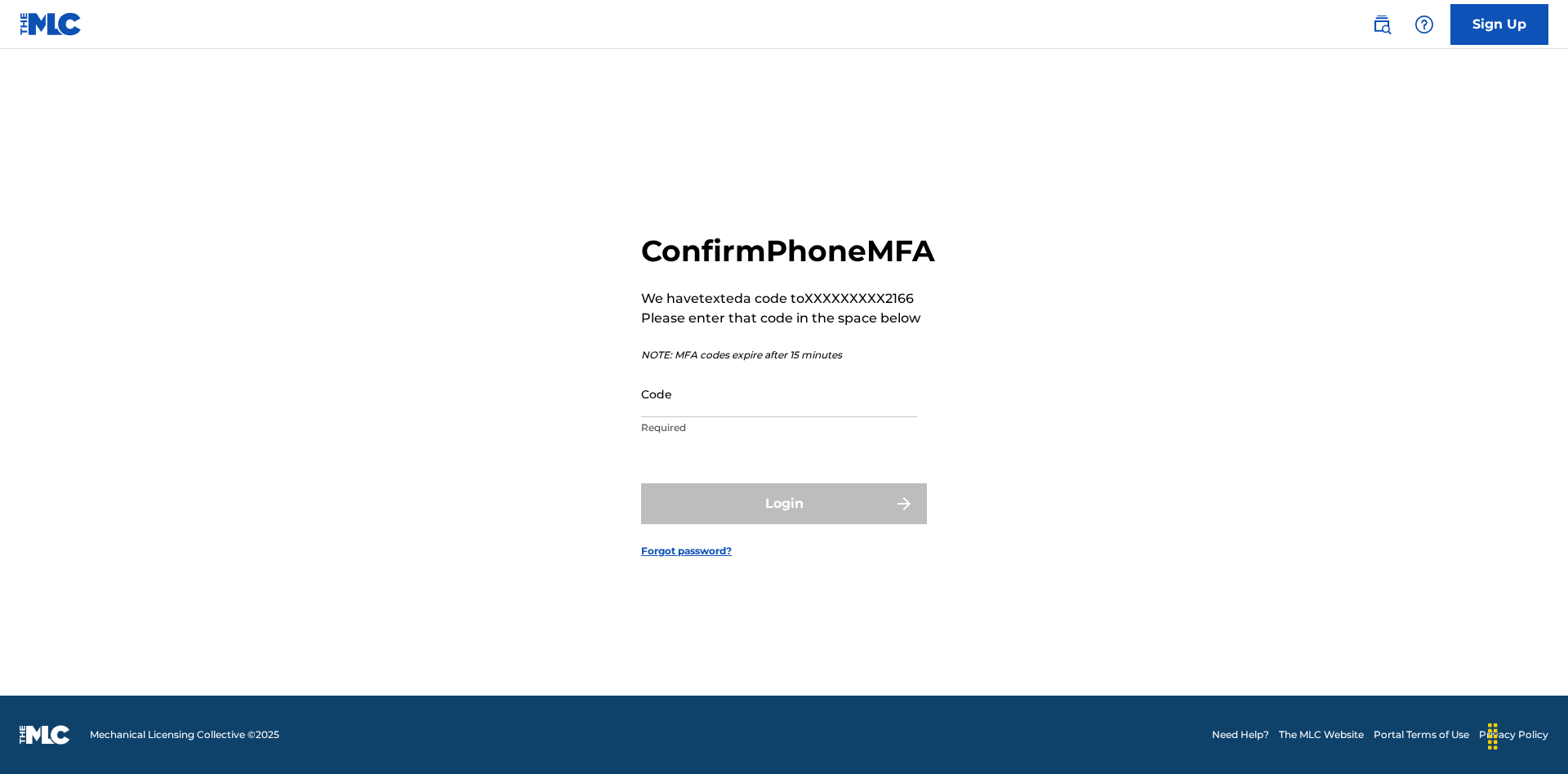
click at [779, 412] on input "Code" at bounding box center [779, 394] width 276 height 47
type input "021103"
click at [784, 522] on button "Login" at bounding box center [784, 504] width 286 height 41
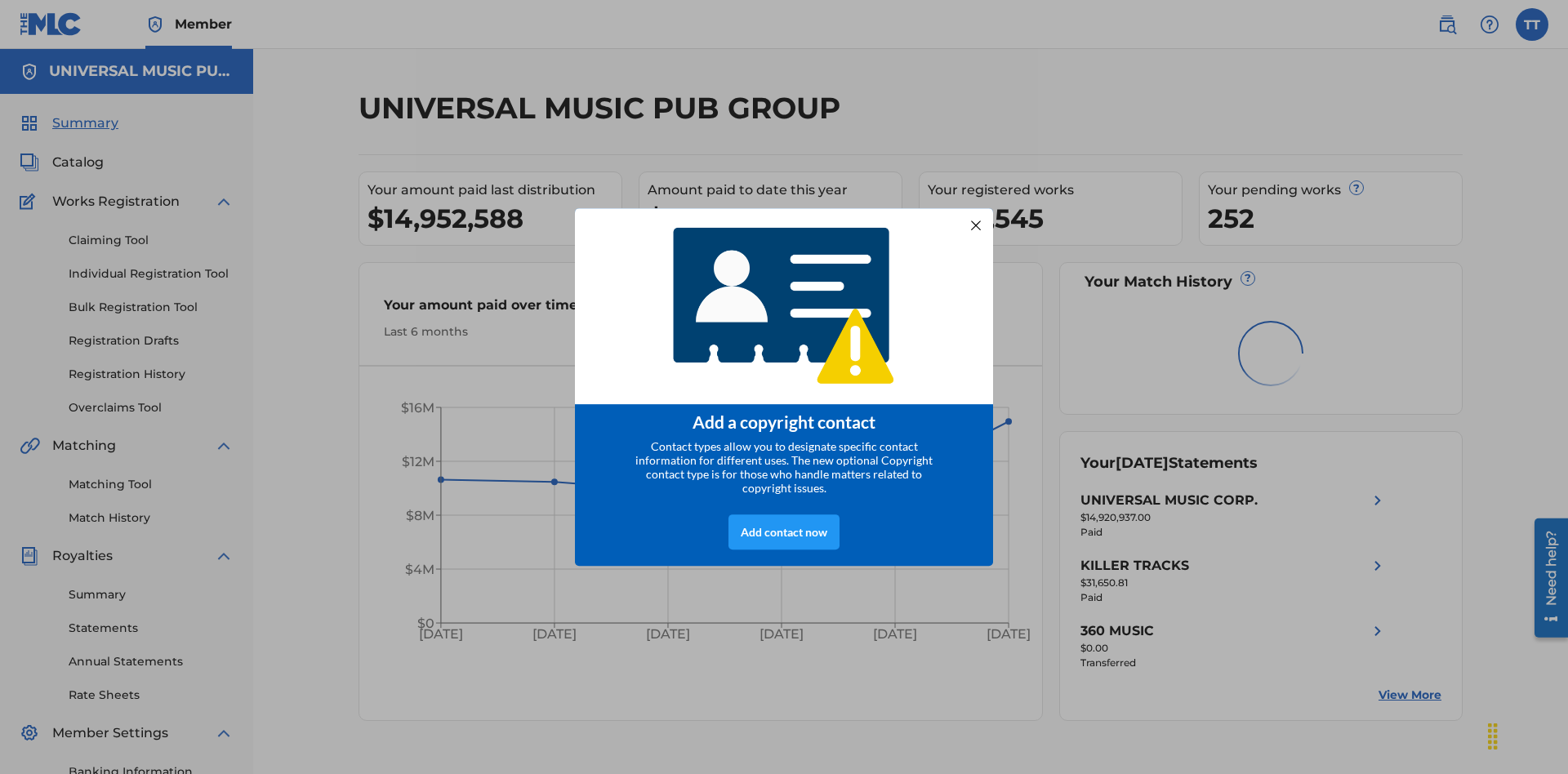
click at [976, 220] on div at bounding box center [976, 225] width 21 height 21
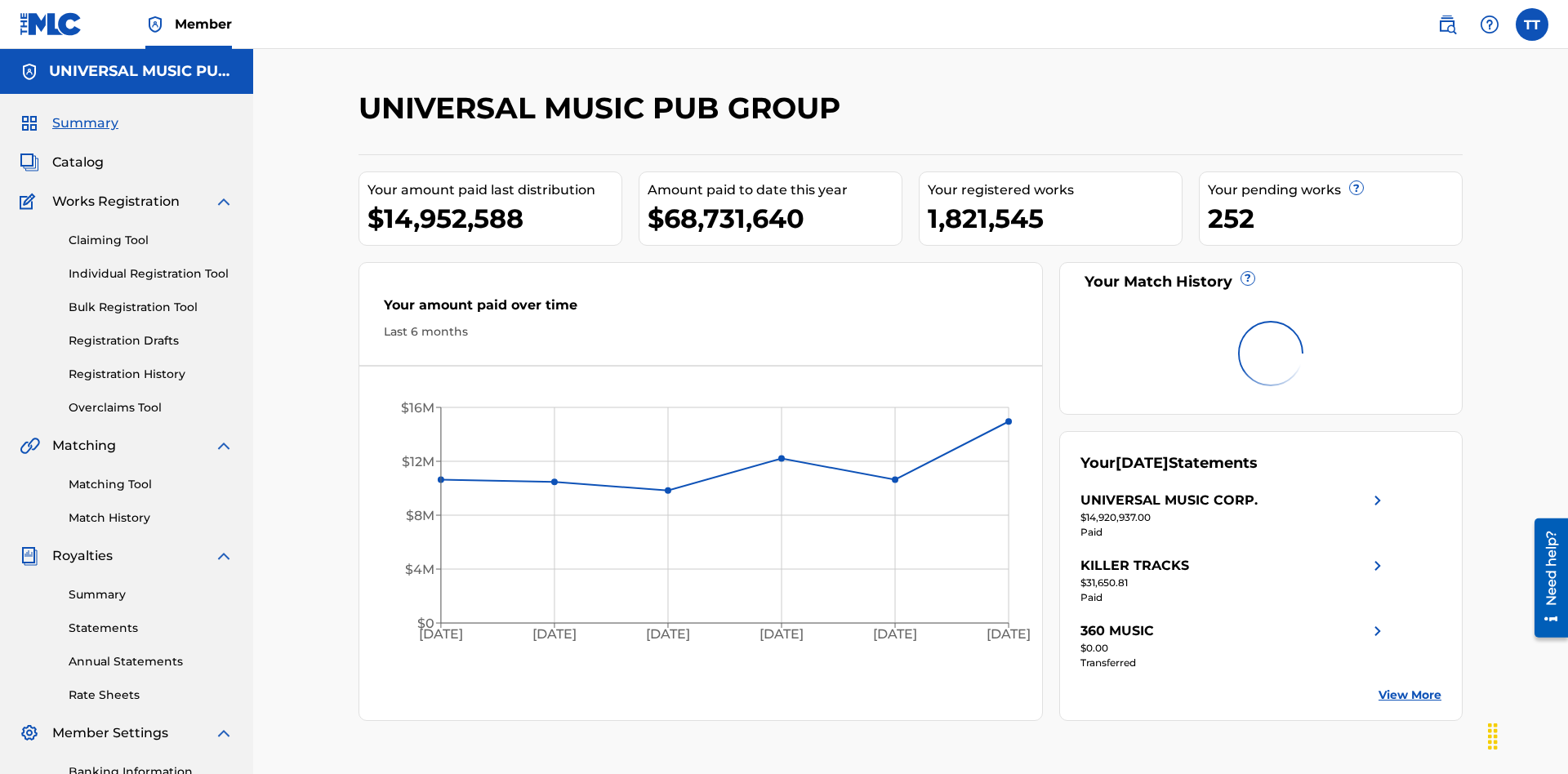
click at [1532, 24] on label at bounding box center [1532, 24] width 33 height 33
click at [1532, 25] on input "TT Test2025.08.11.01.54.56 Test2025.08.11.01.54.56 1040a8fa-df66-4bd2-a440-845c…" at bounding box center [1532, 25] width 0 height 0
click at [1371, 175] on link "Profile" at bounding box center [1371, 175] width 33 height 15
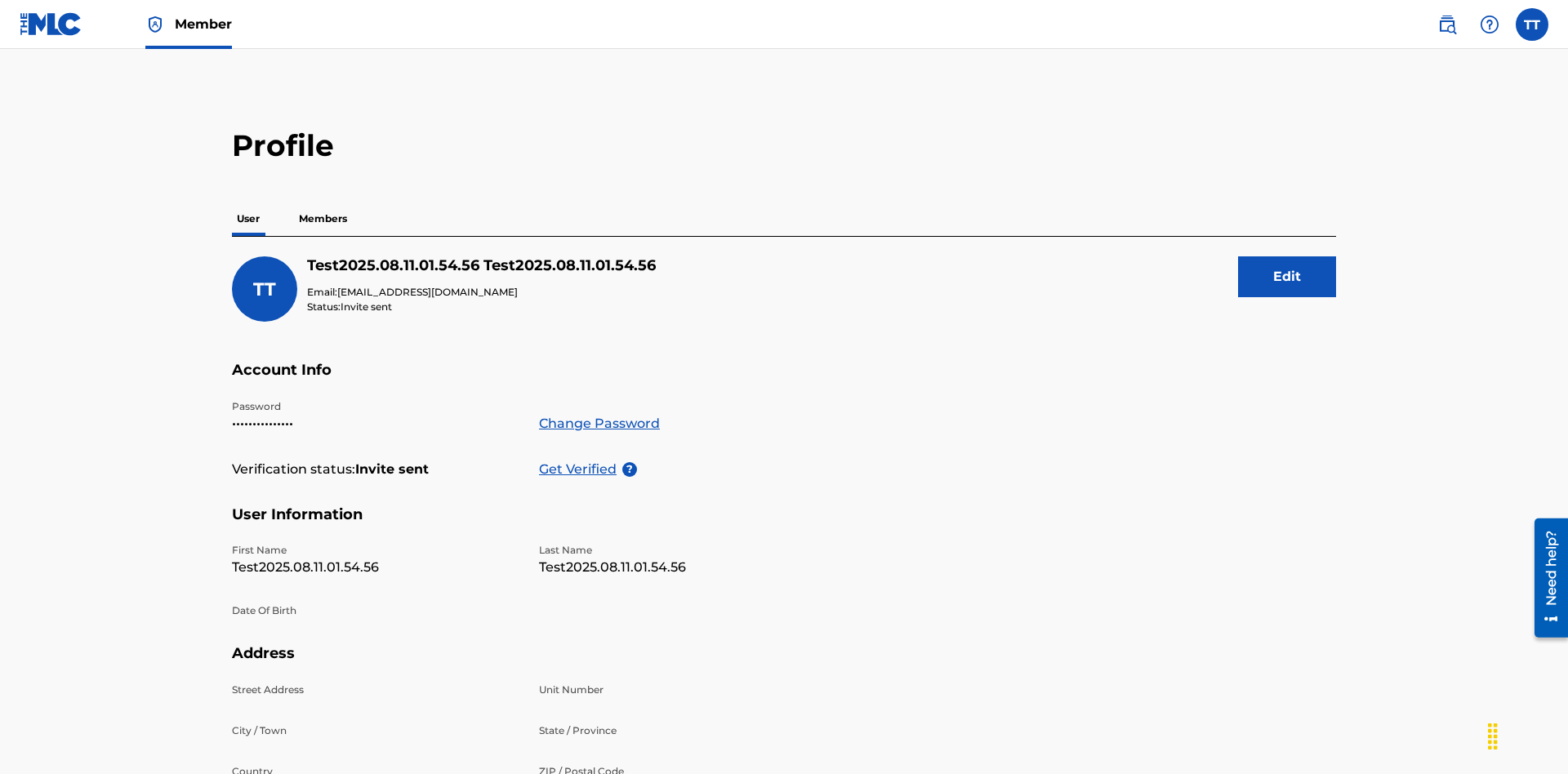
click at [323, 202] on p "Members" at bounding box center [323, 218] width 58 height 34
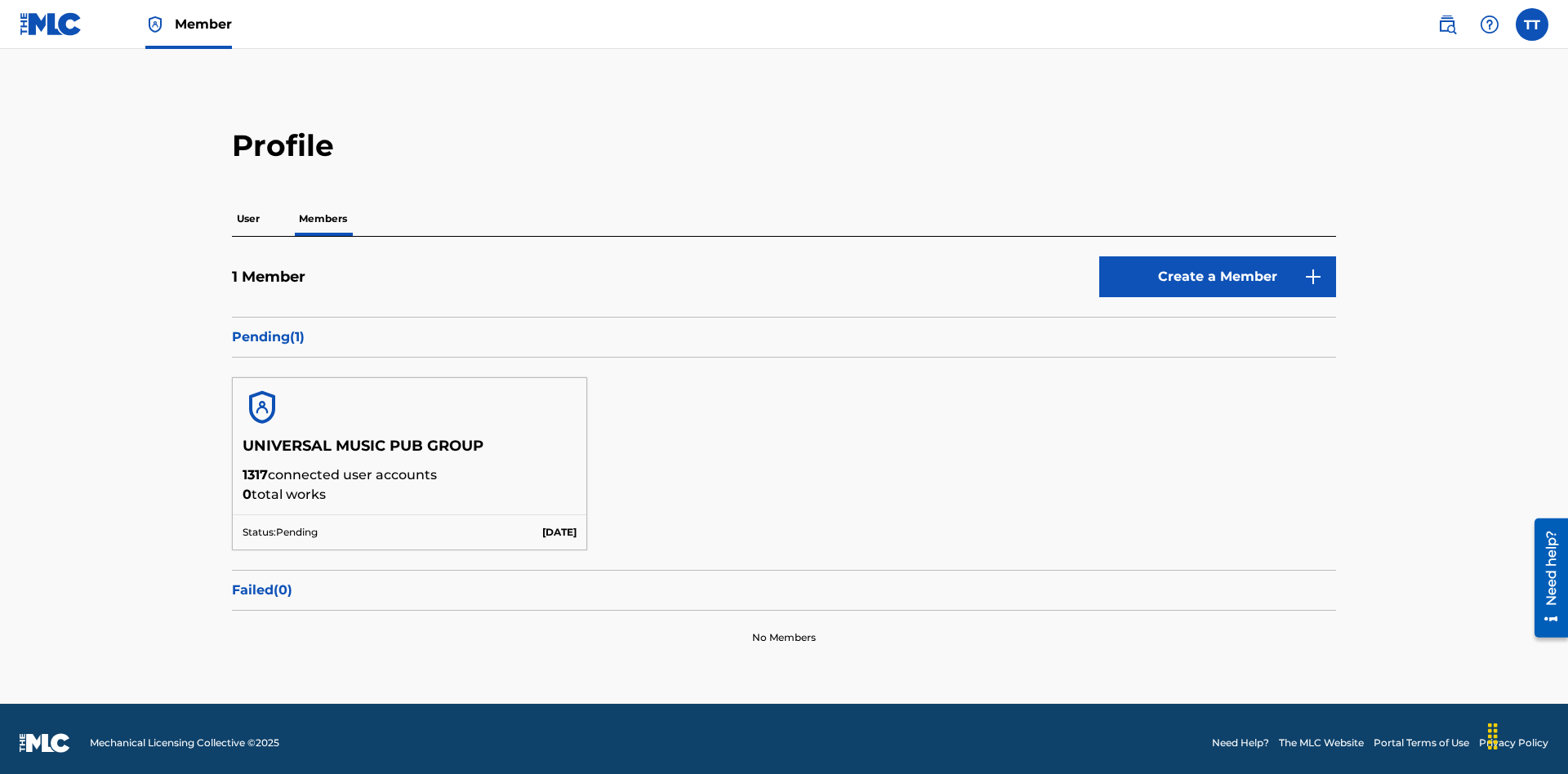
click at [1218, 269] on button "Create a Member" at bounding box center [1218, 276] width 237 height 41
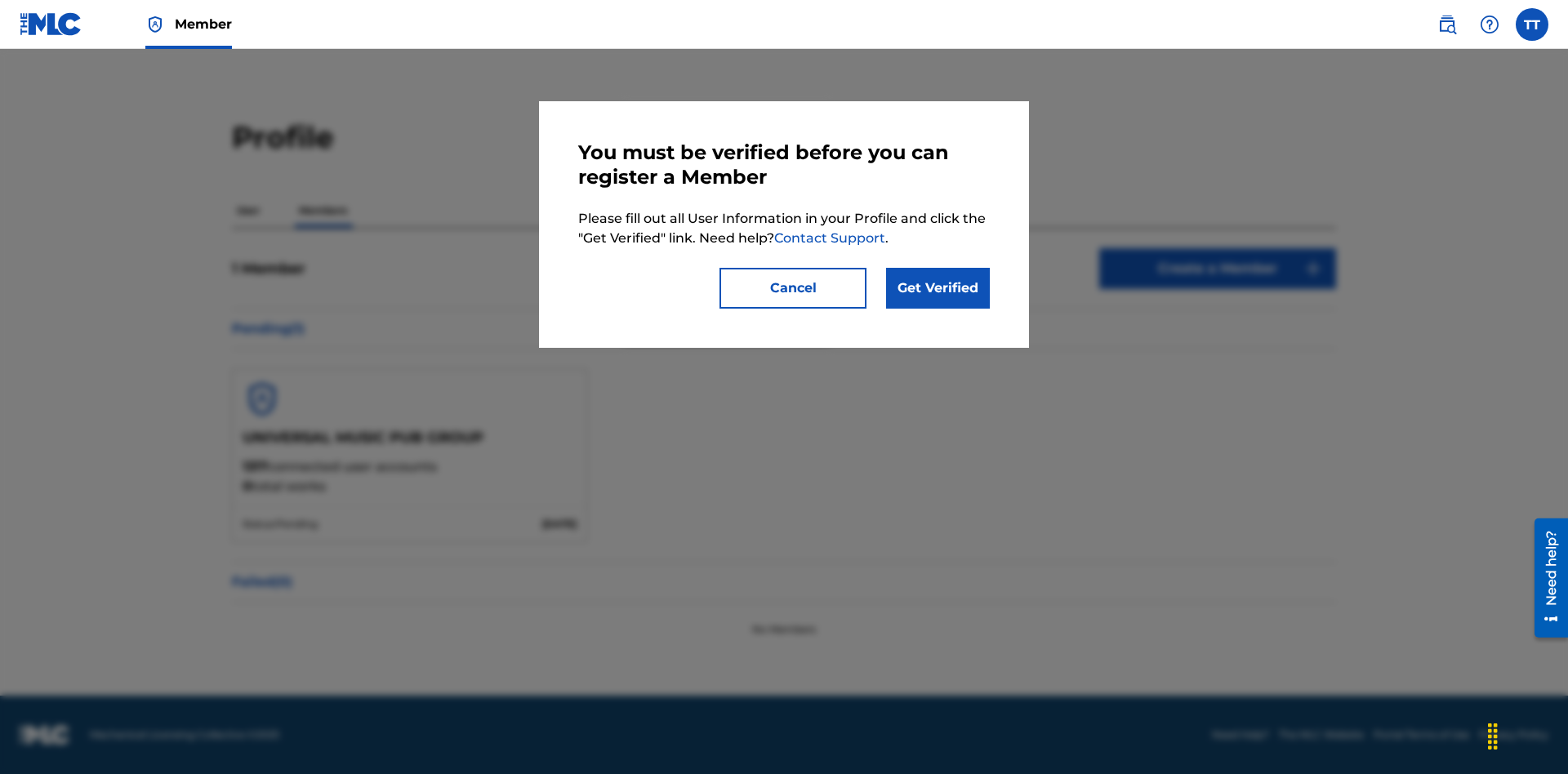
click at [938, 288] on link "Get Verified" at bounding box center [939, 288] width 104 height 41
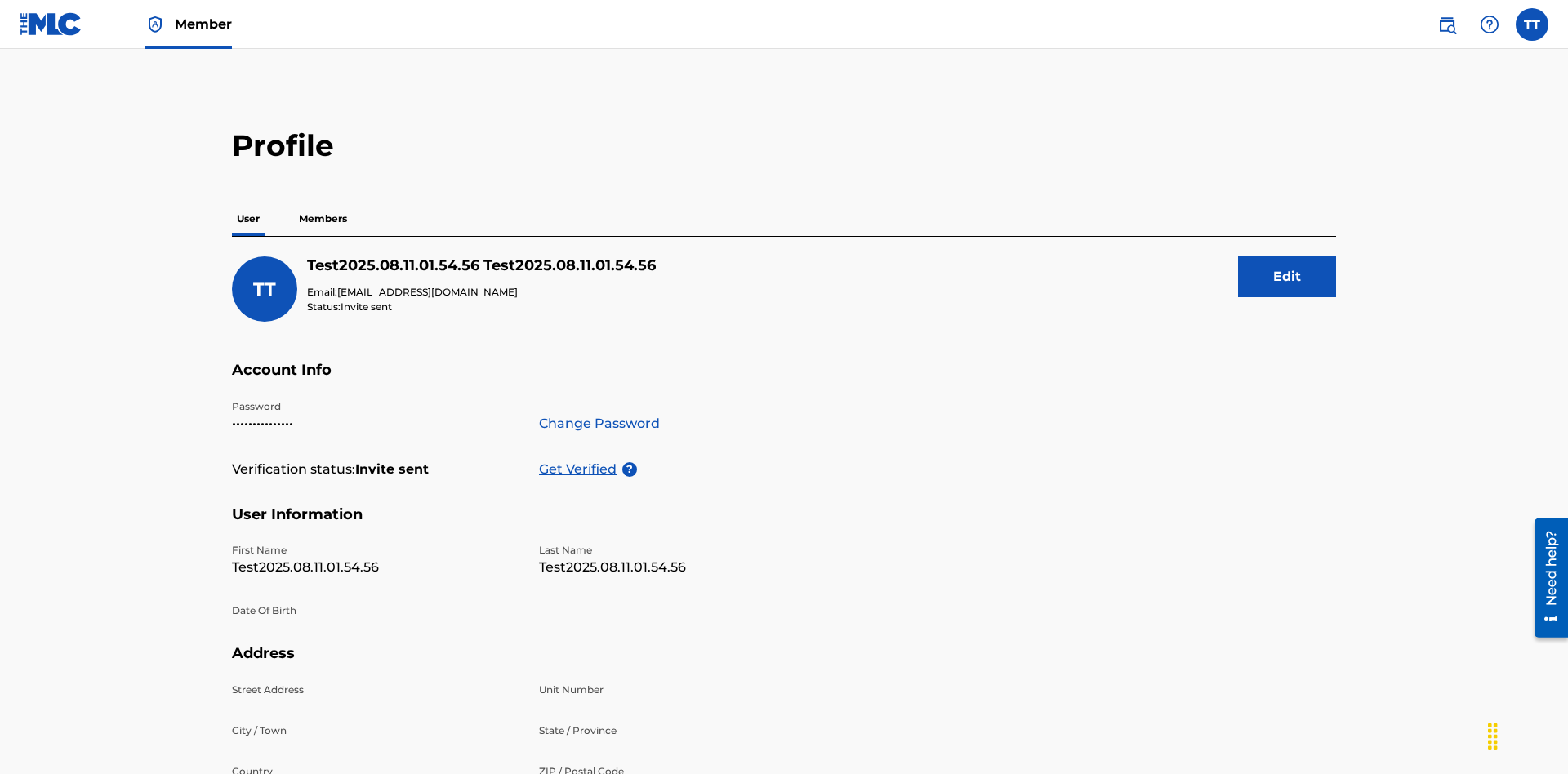
click at [581, 460] on p "Get Verified" at bounding box center [580, 469] width 84 height 19
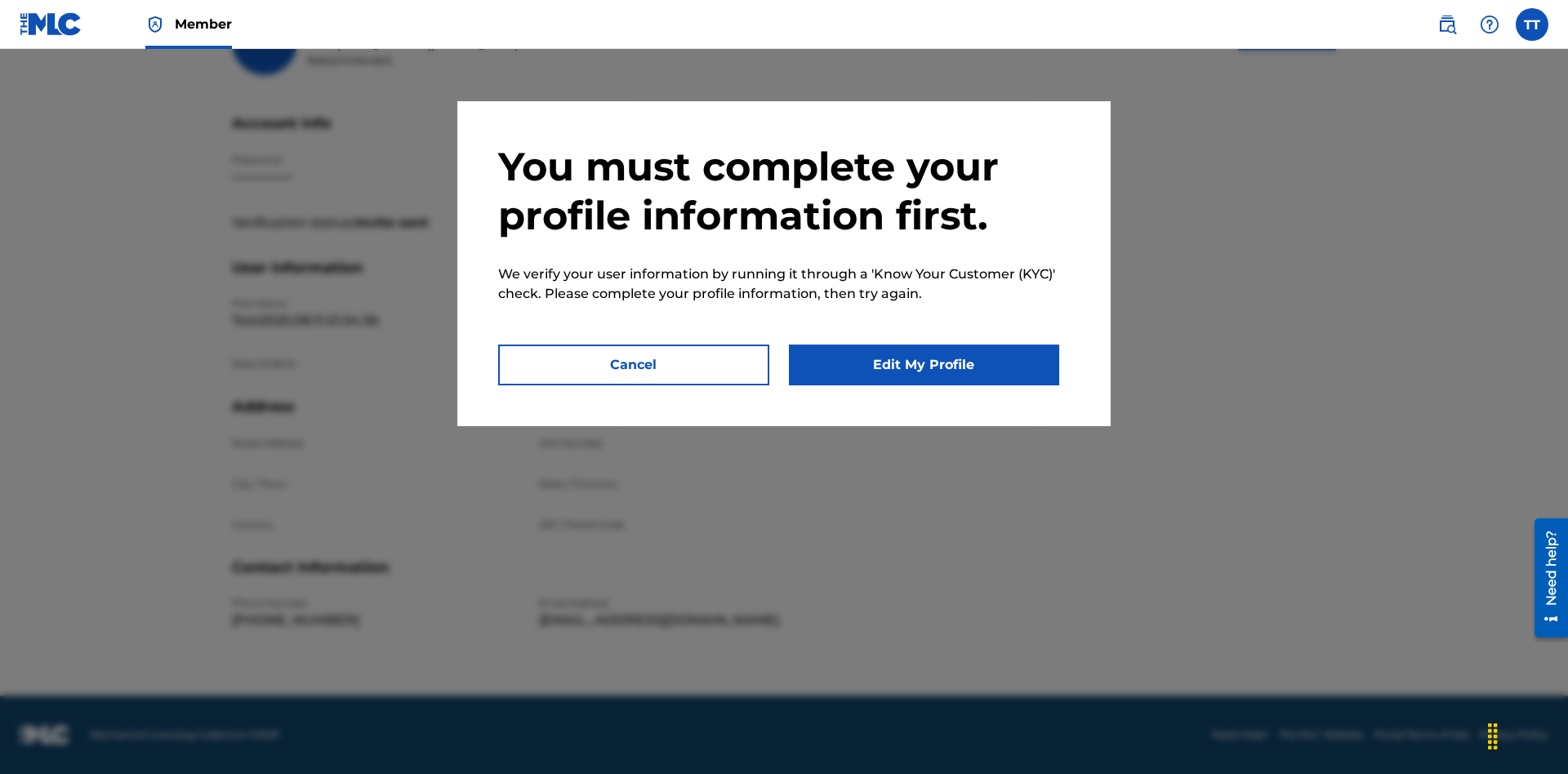
click at [924, 365] on button "Edit My Profile" at bounding box center [924, 365] width 271 height 41
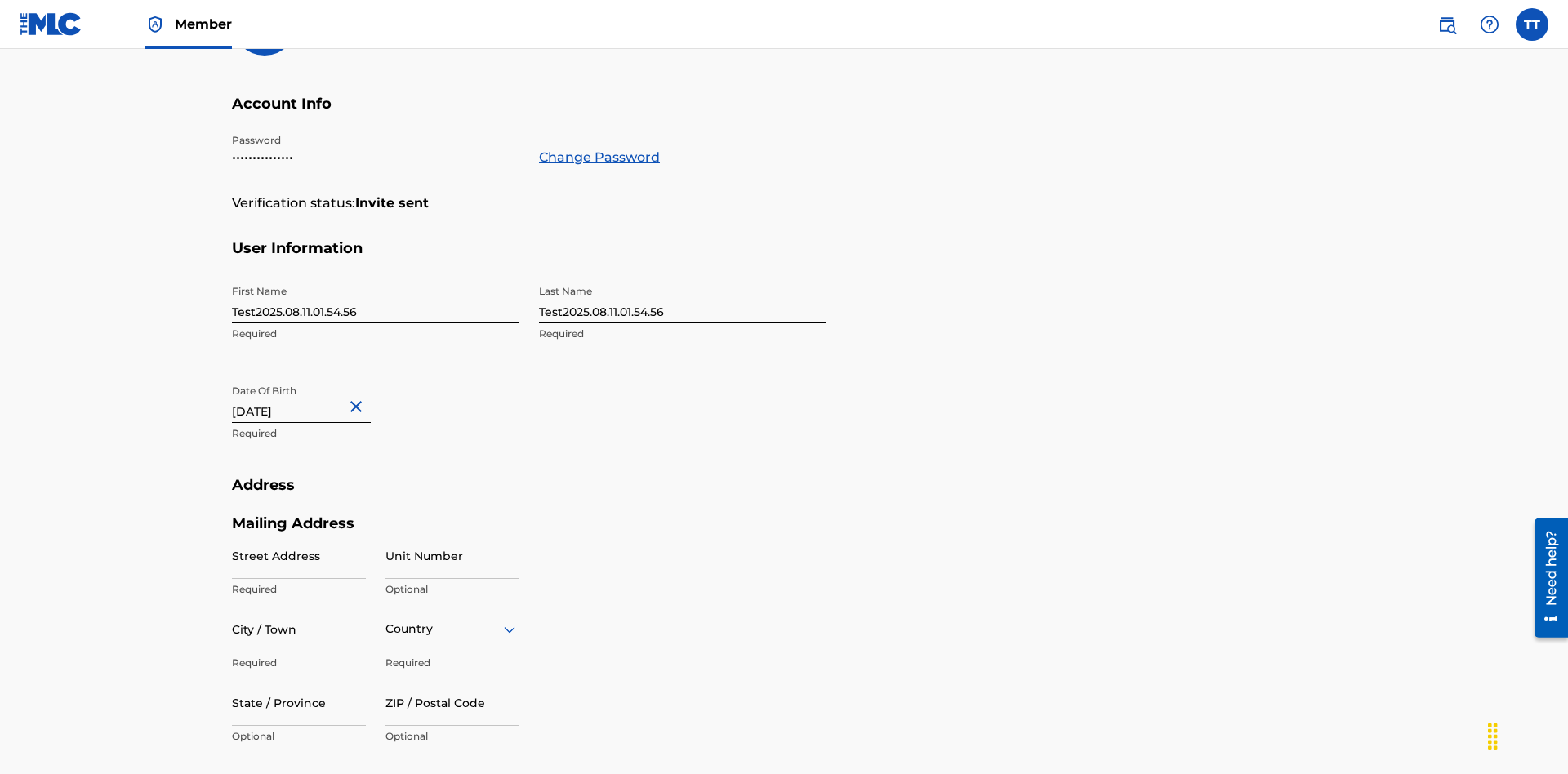
click at [376, 276] on input "Test2025.08.11.01.54.56" at bounding box center [375, 299] width 288 height 47
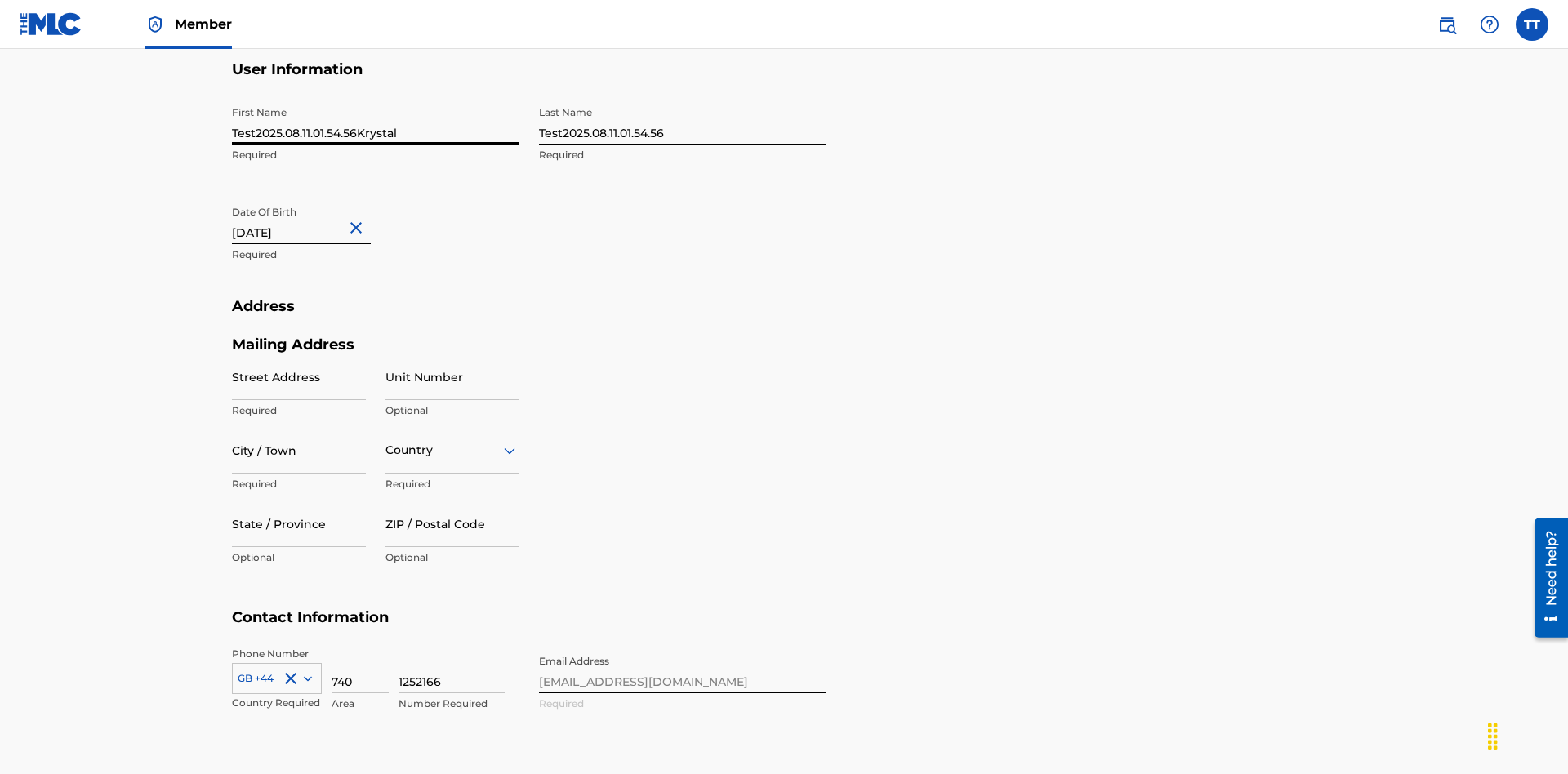
type input "Test2025.08.11.01.54.56Krystal"
click at [683, 121] on input "Test2025.08.11.01.54.56" at bounding box center [682, 121] width 288 height 47
type input "Test2025.08.11.01.54.56Ribble"
click at [314, 198] on input "August 11 2012" at bounding box center [301, 221] width 139 height 47
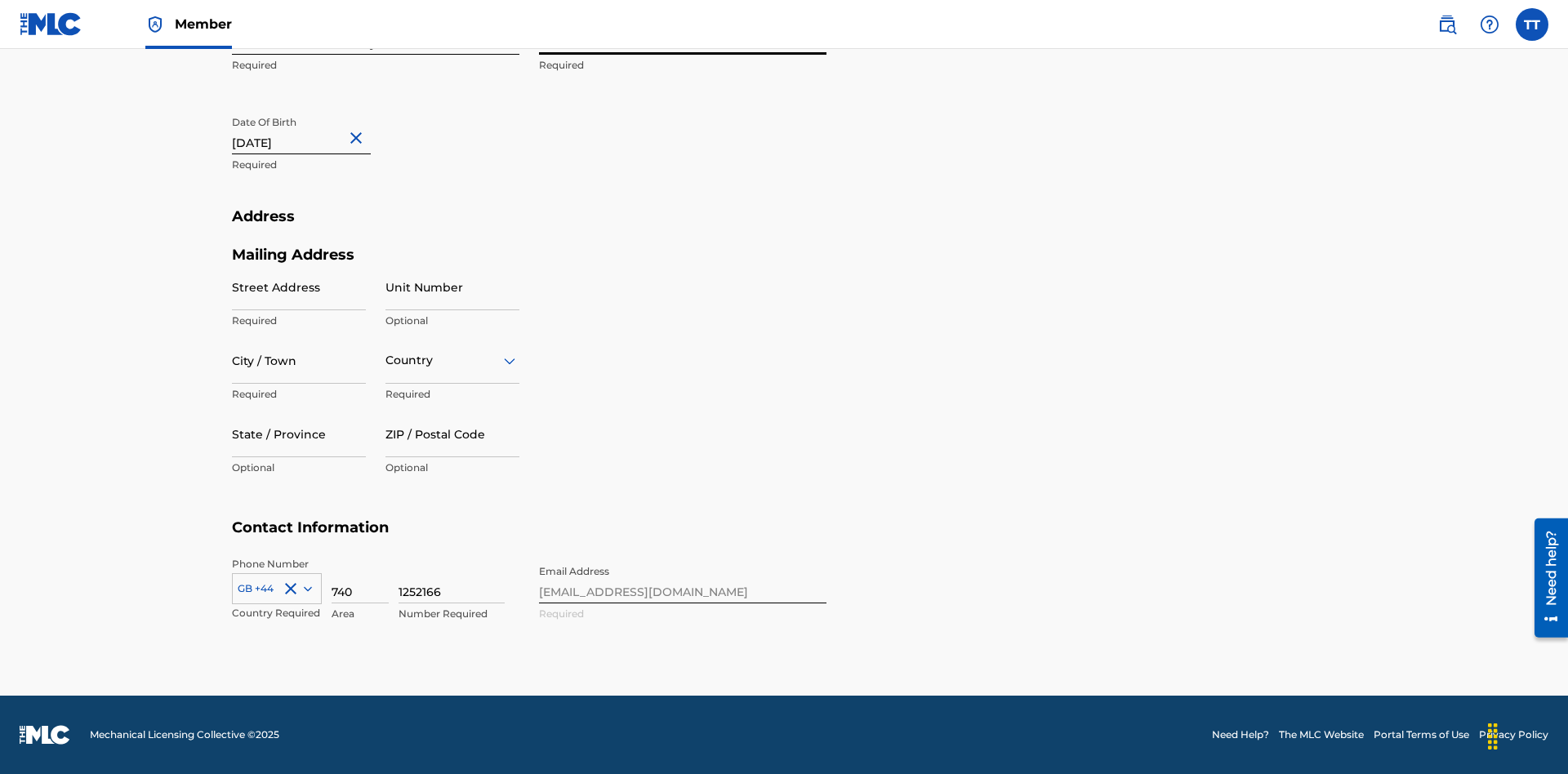
select select "7"
select select "2012"
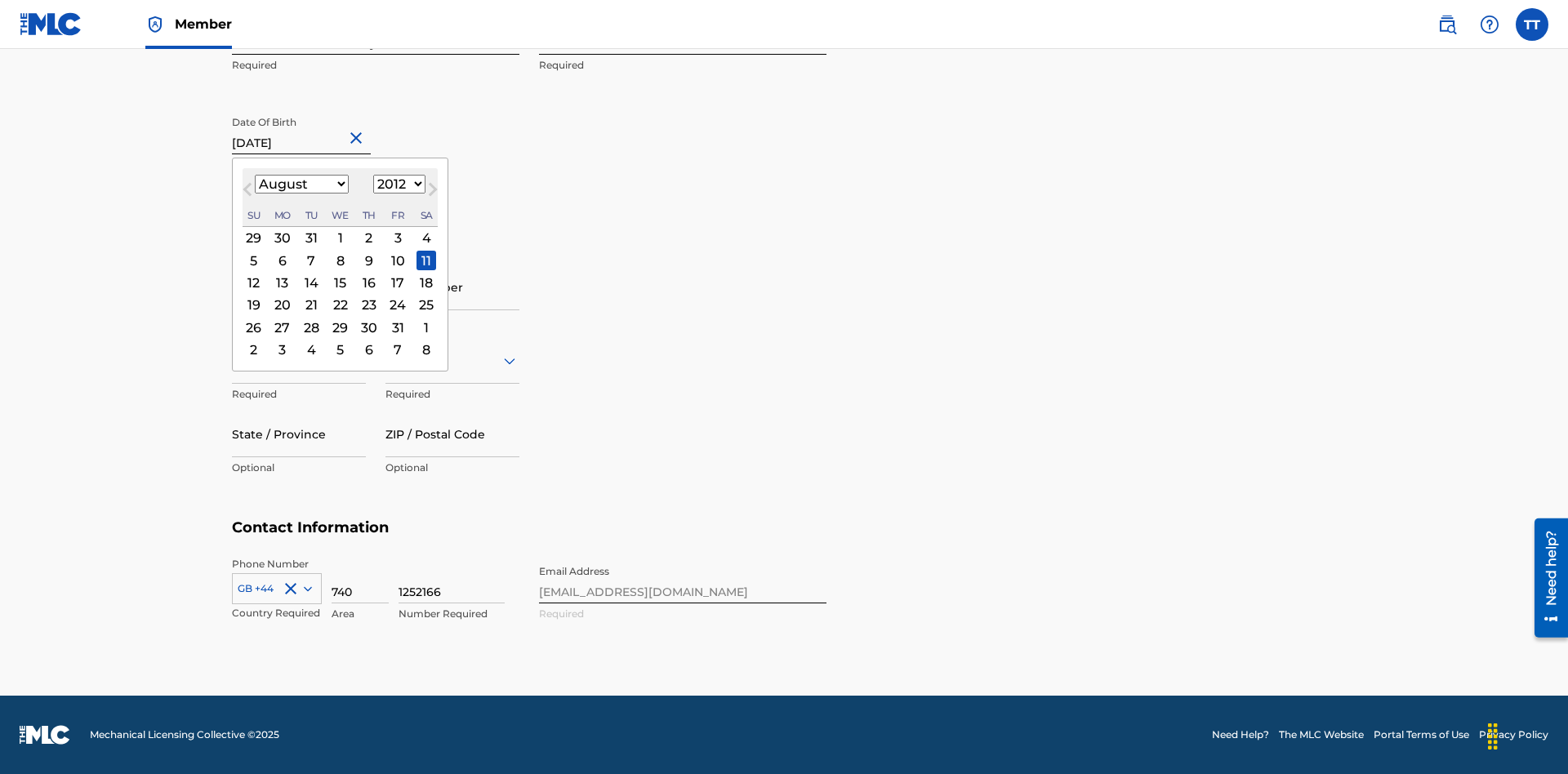
click at [300, 185] on select "January February March April May June July August September October November De…" at bounding box center [301, 184] width 94 height 18
select select "0"
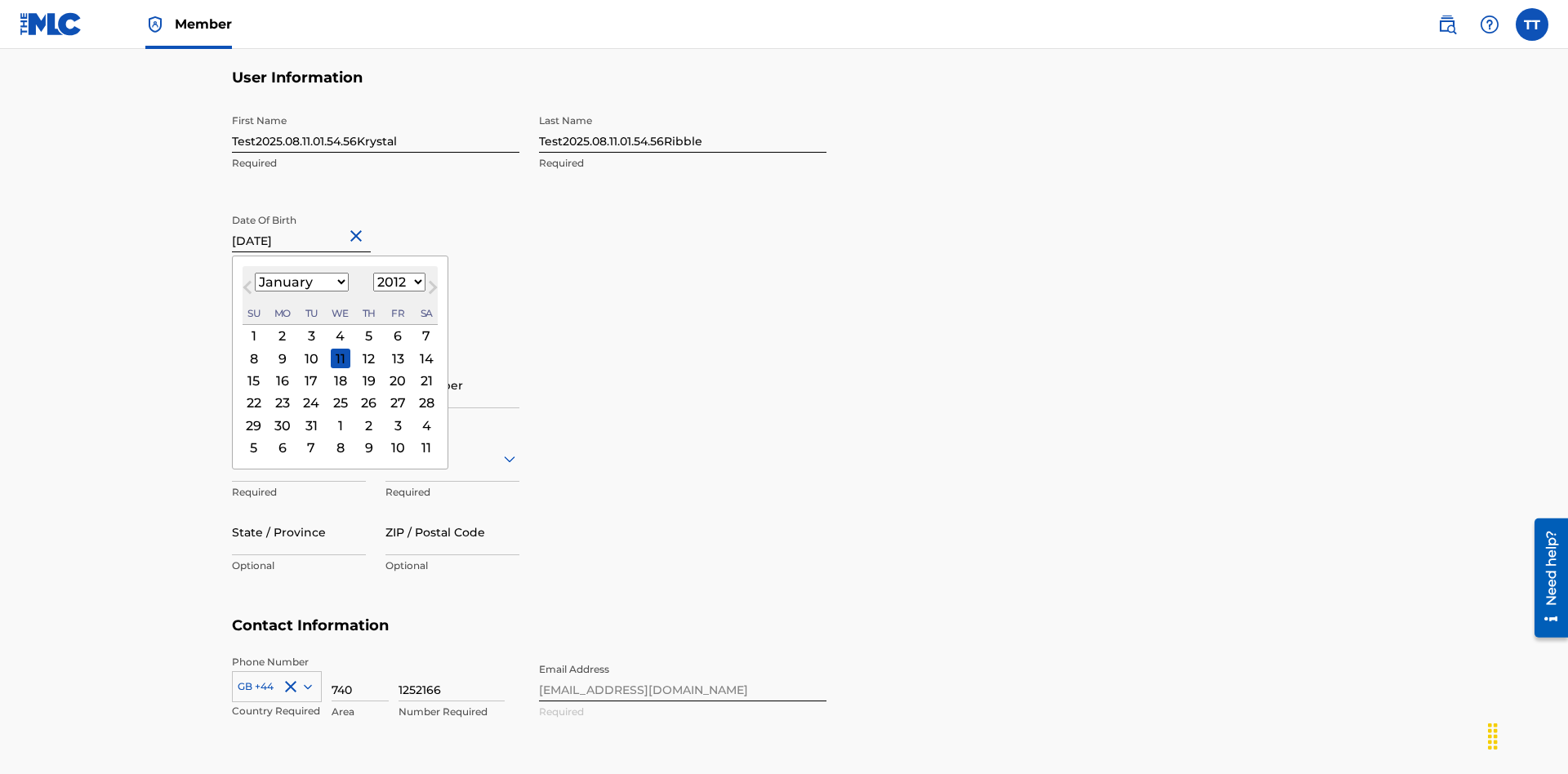
click at [397, 283] on select "1900 1901 1902 1903 1904 1905 1906 1907 1908 1909 1910 1911 1912 1913 1914 1915…" at bounding box center [399, 282] width 52 height 18
select select "1985"
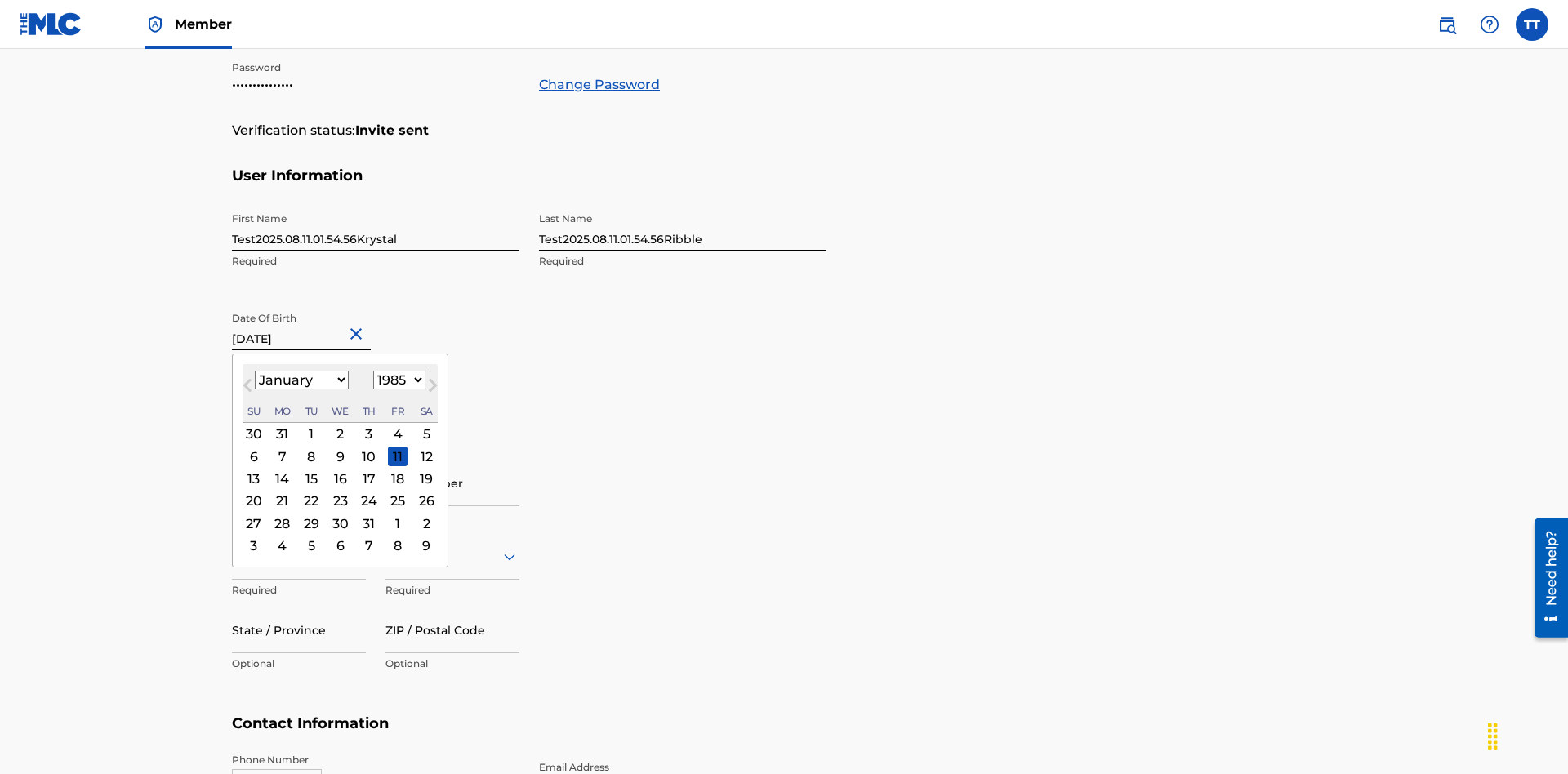
click at [397, 380] on select "1900 1901 1902 1903 1904 1905 1906 1907 1908 1909 1910 1911 1912 1913 1914 1915…" at bounding box center [399, 380] width 52 height 18
click at [311, 446] on div "8" at bounding box center [311, 456] width 19 height 19
type input "January 8 1985"
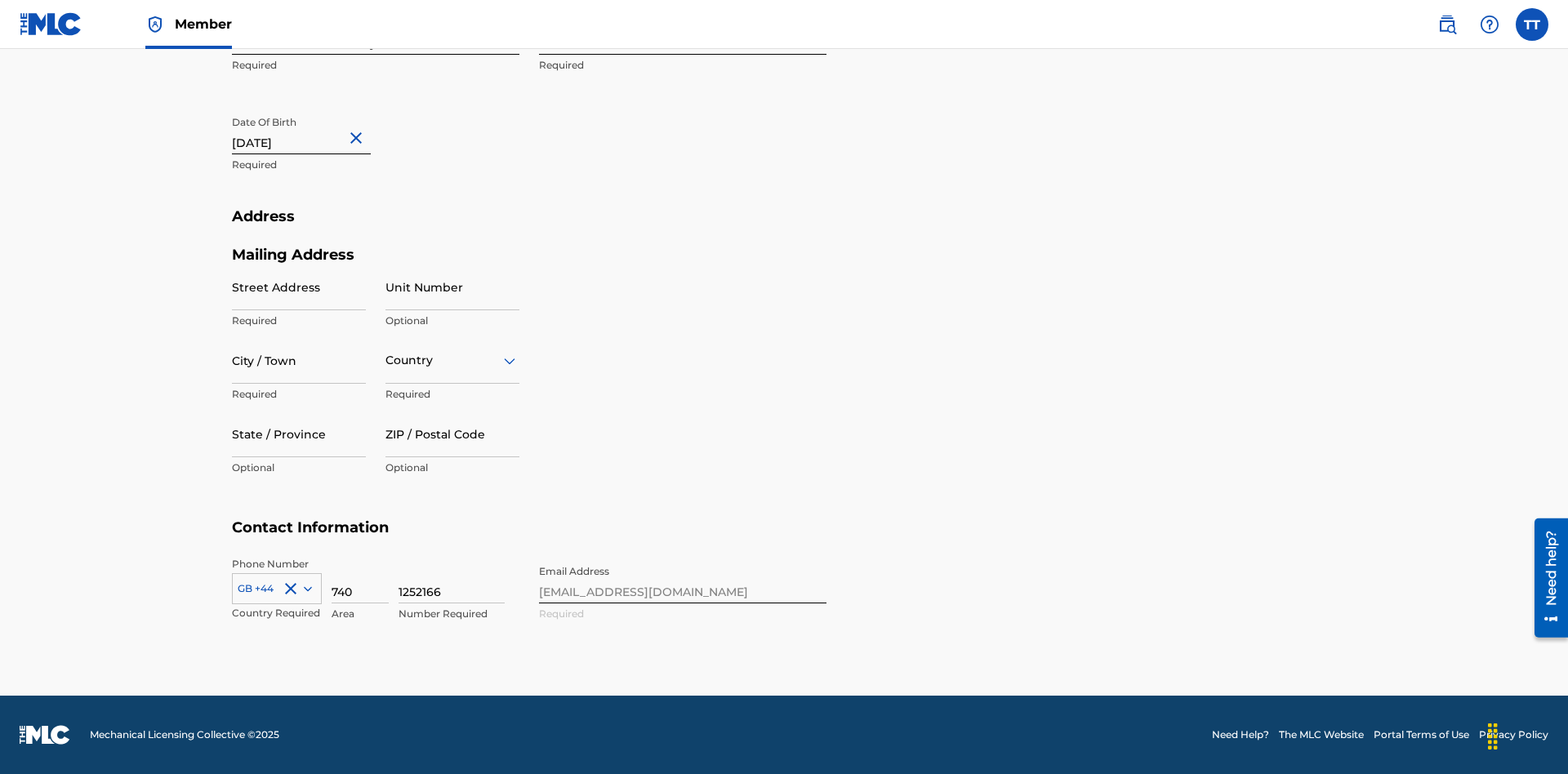
click at [299, 287] on input "Street Address" at bounding box center [298, 287] width 134 height 47
type input "9909 Elks Run Rd"
click at [299, 360] on input "City / Town" at bounding box center [298, 360] width 134 height 47
type input "Roseville"
click at [386, 360] on input "text" at bounding box center [387, 360] width 4 height 17
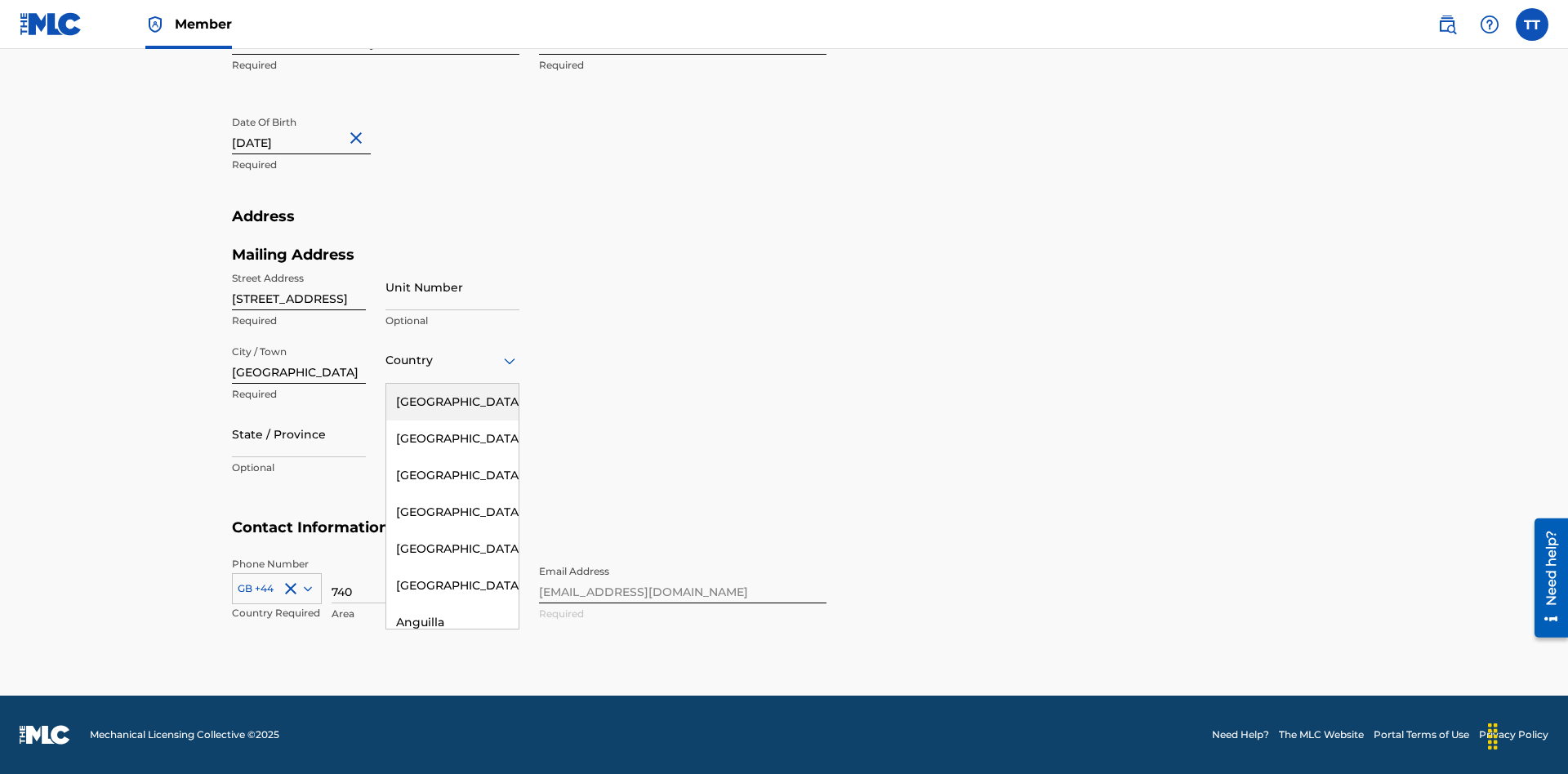
click at [453, 402] on div "United States" at bounding box center [453, 402] width 132 height 37
click at [299, 434] on div at bounding box center [298, 433] width 134 height 20
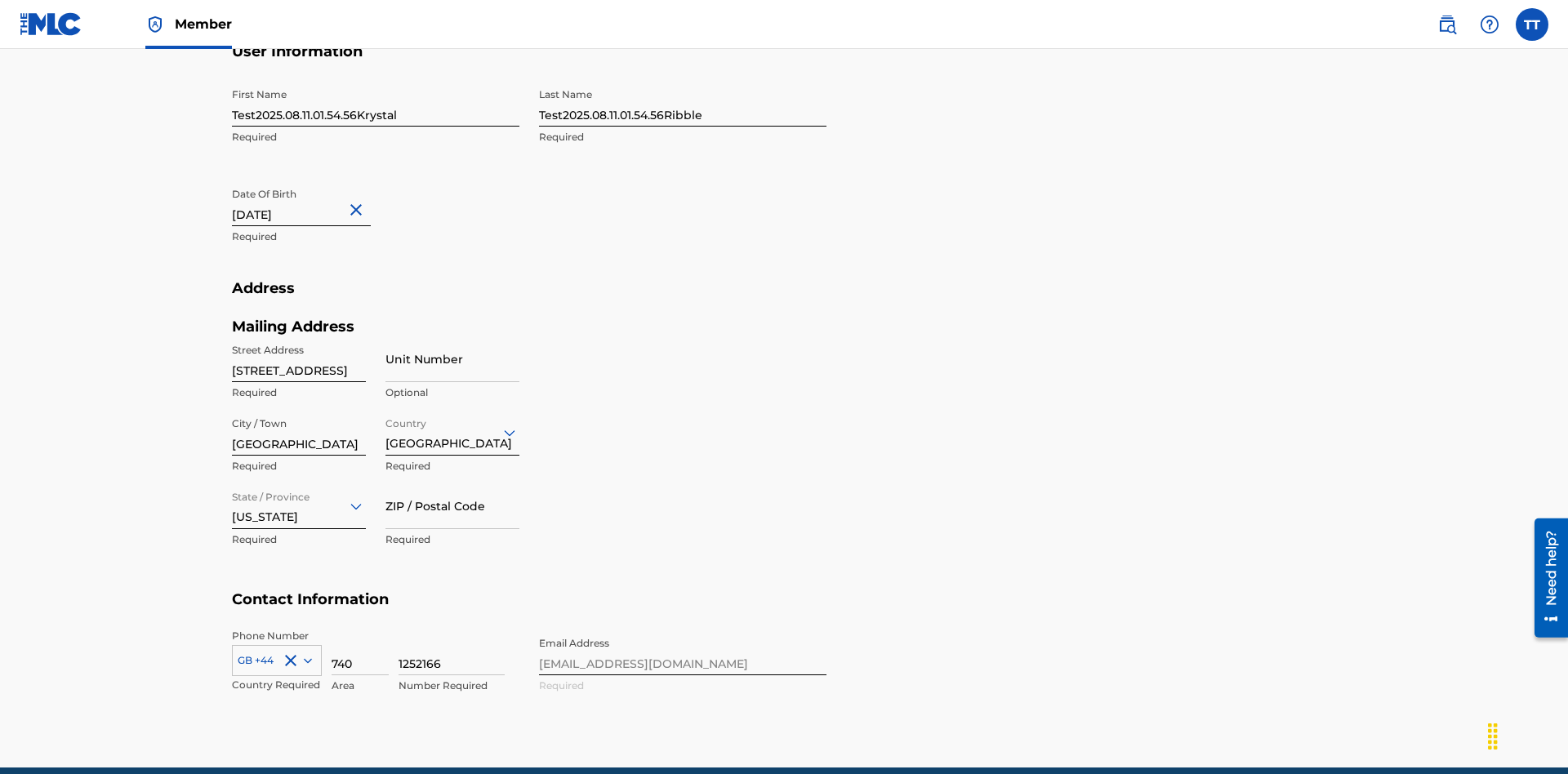
click at [453, 483] on input "ZIP / Postal Code" at bounding box center [453, 505] width 134 height 47
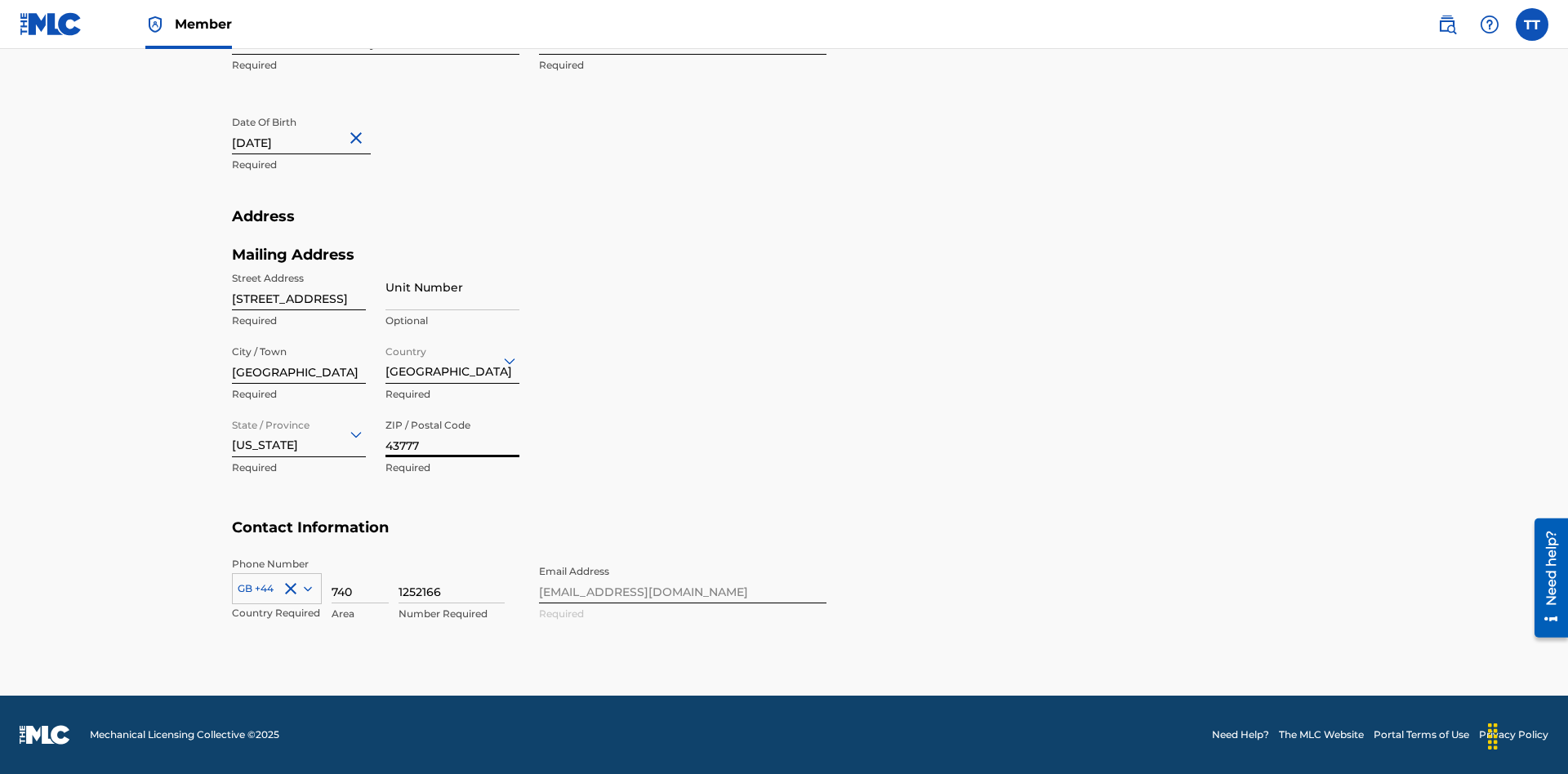
type input "43777"
click at [305, 588] on icon at bounding box center [307, 589] width 8 height 5
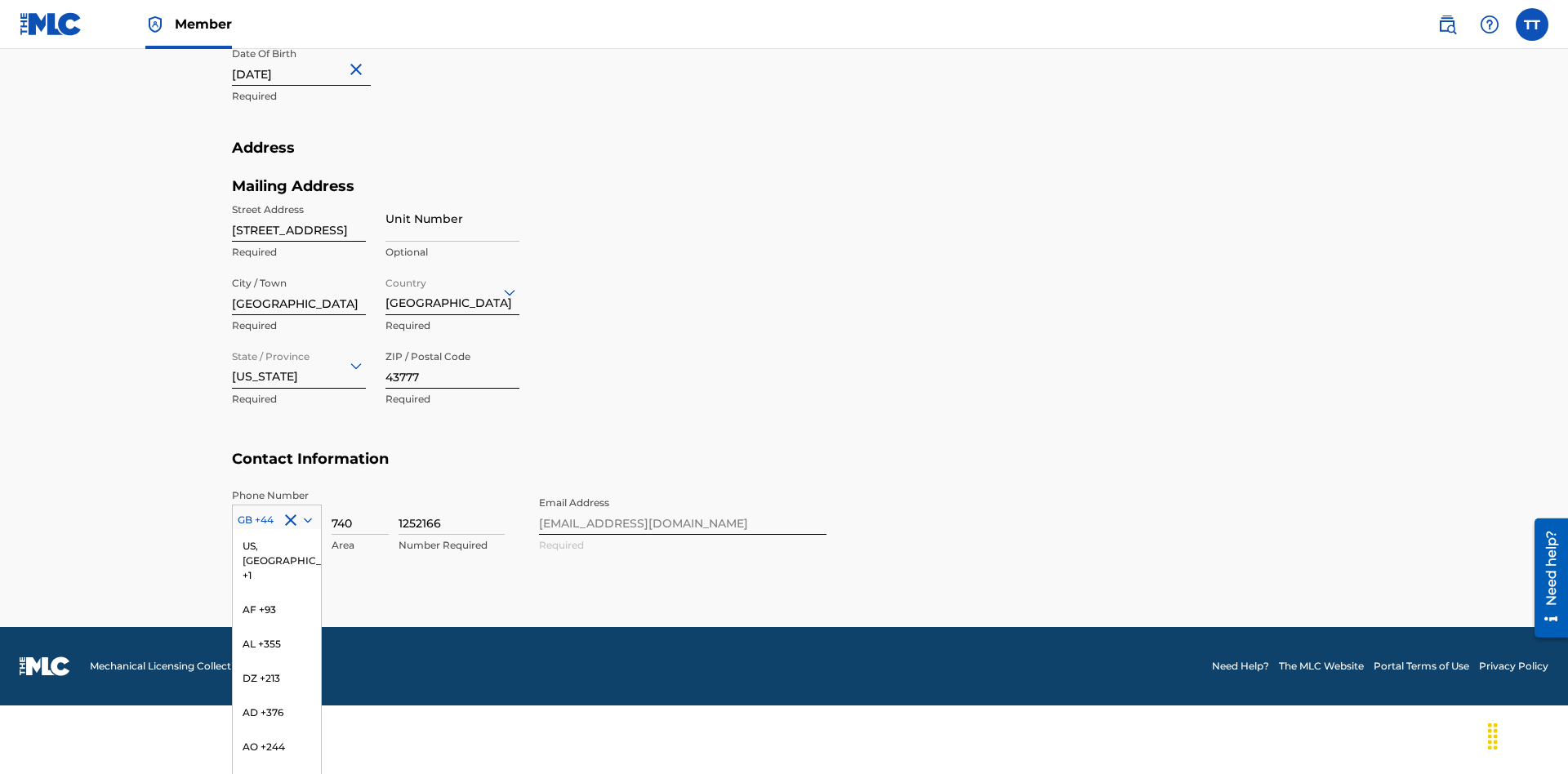
scroll to position [6834, 0]
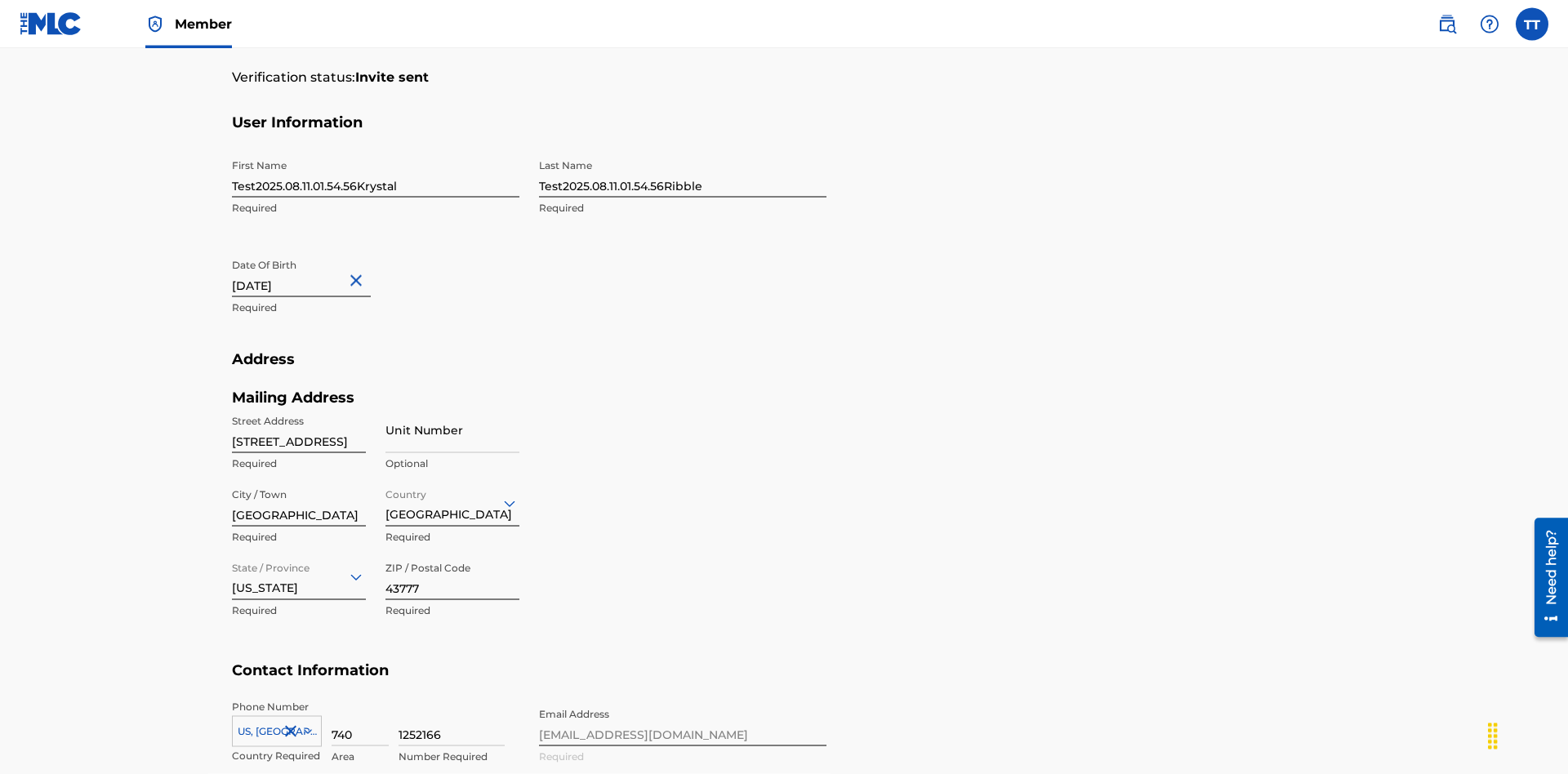
click at [360, 700] on input "740" at bounding box center [360, 723] width 57 height 47
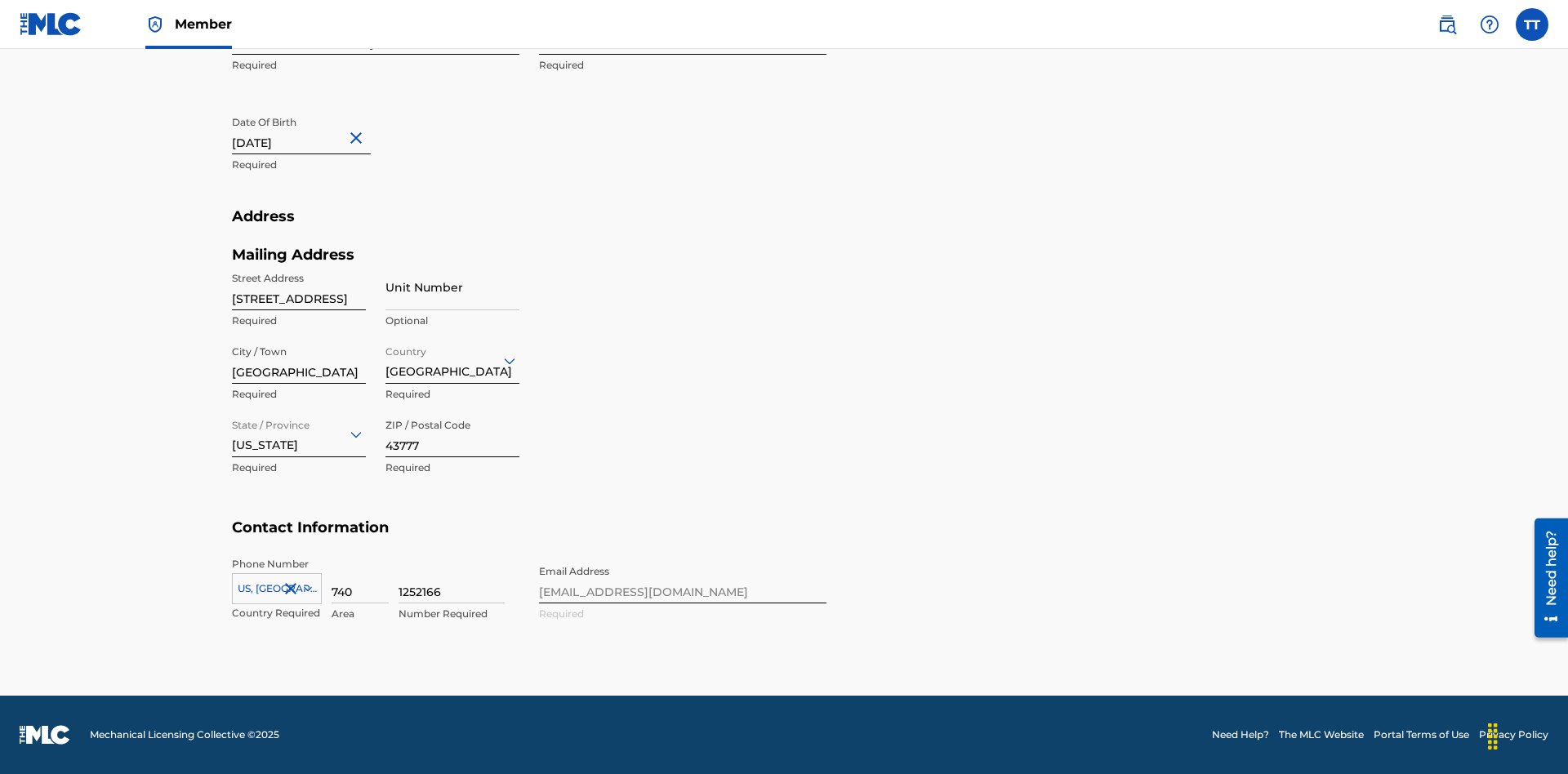
type input "740"
click at [452, 580] on input "1252166" at bounding box center [452, 580] width 107 height 47
type input "8086351"
